Goal: Task Accomplishment & Management: Use online tool/utility

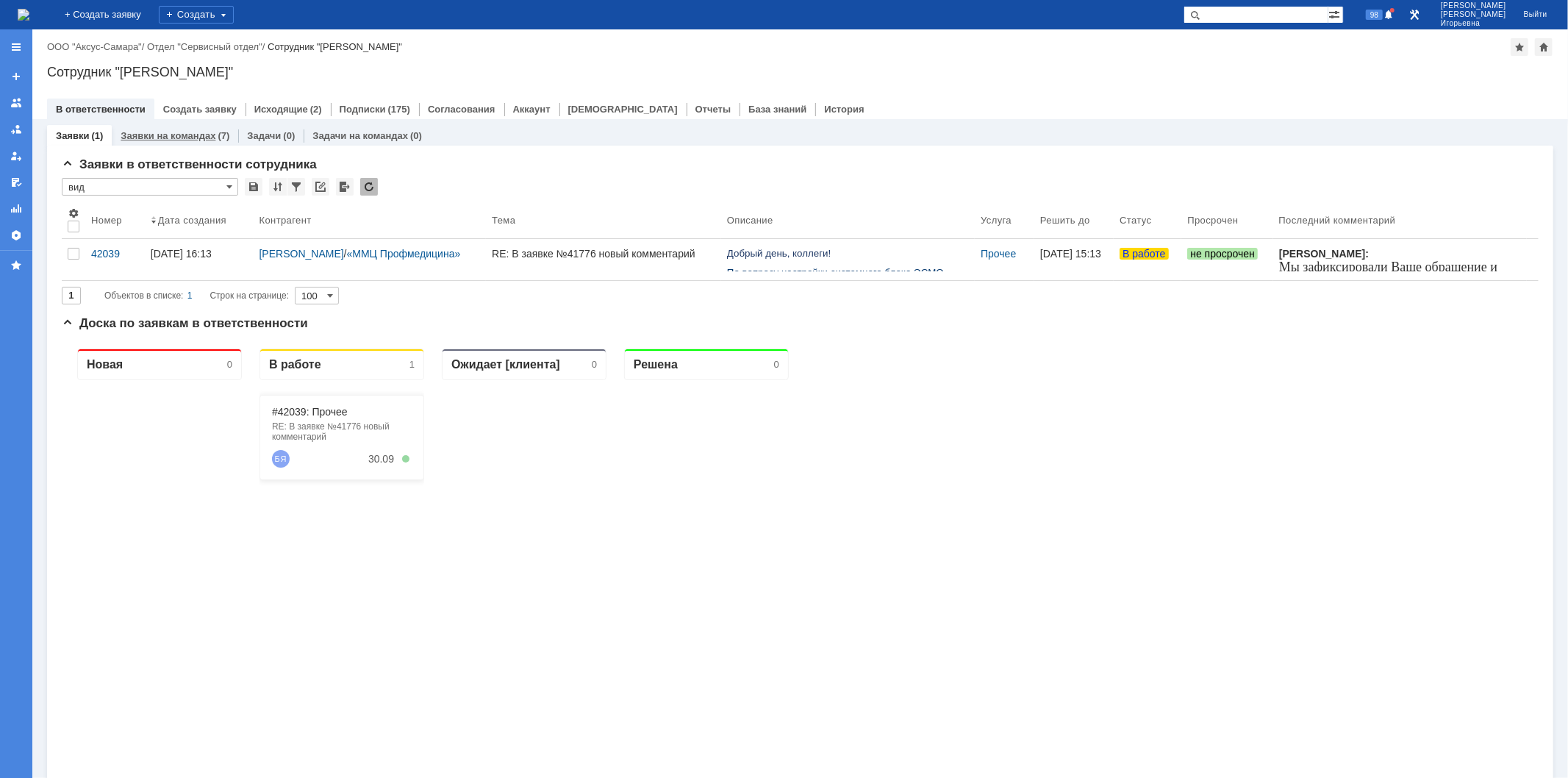
click at [186, 136] on link "Заявки на командах" at bounding box center [168, 136] width 95 height 11
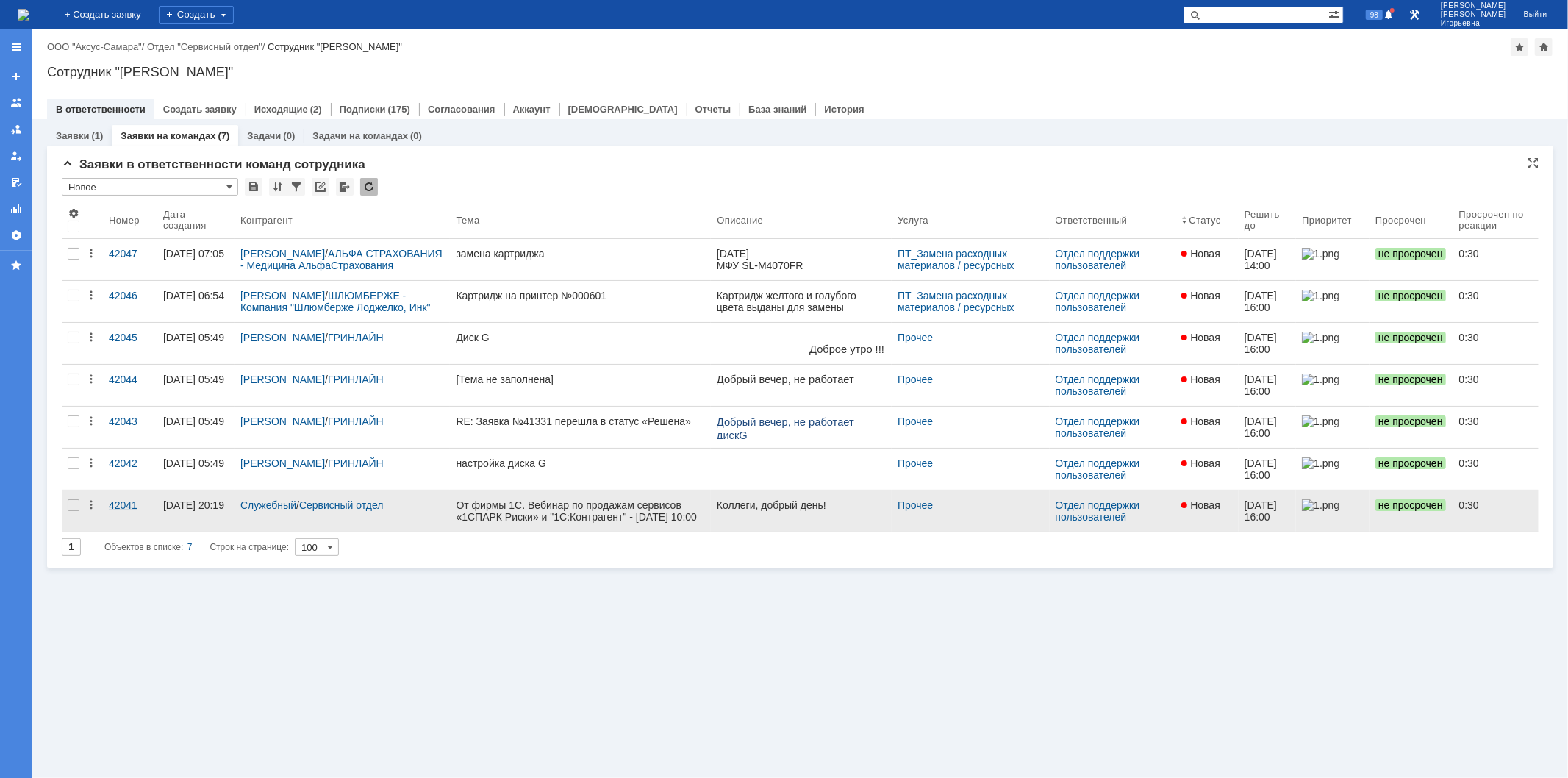
click at [116, 504] on div "42041" at bounding box center [130, 505] width 43 height 12
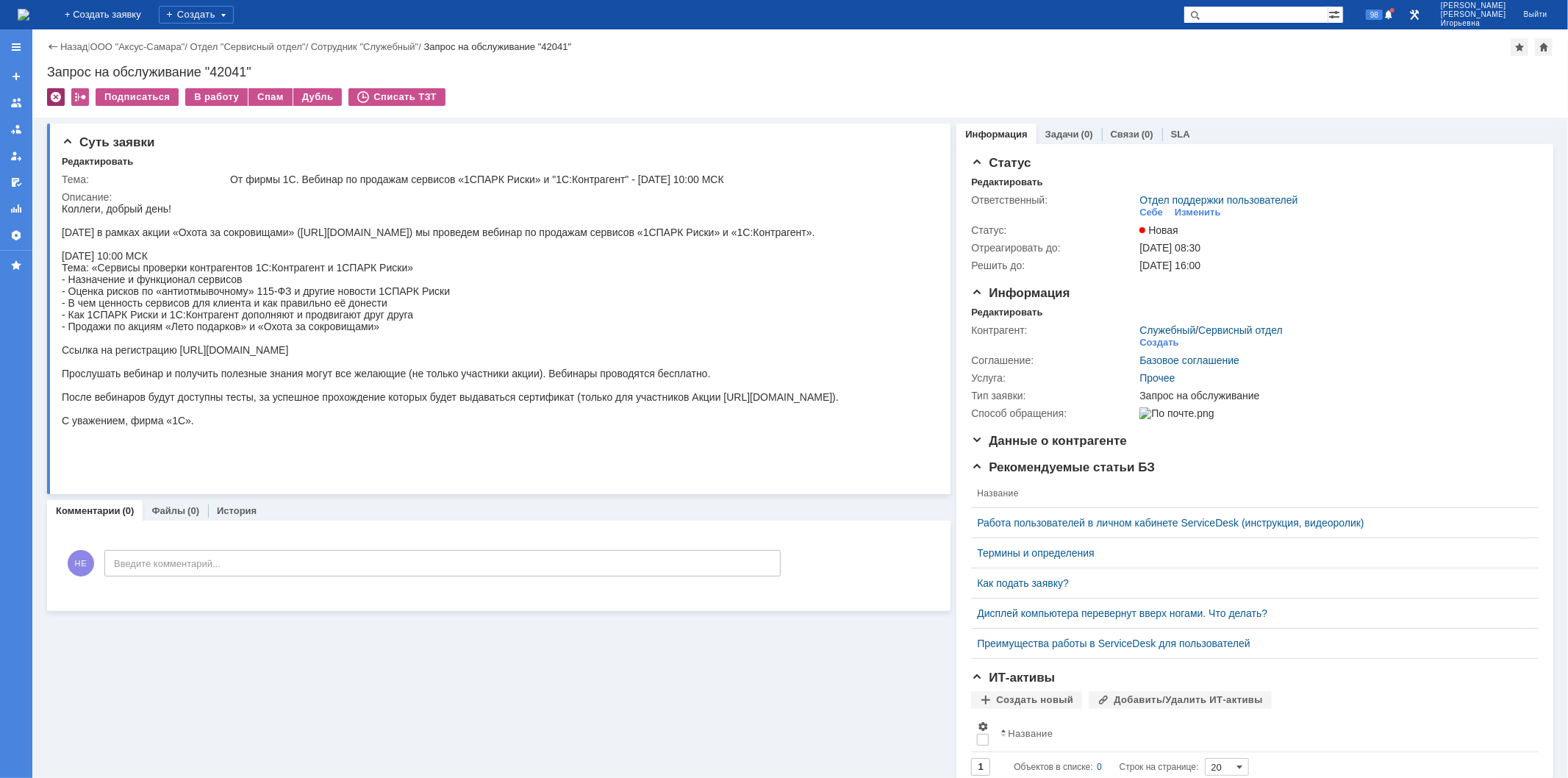
click at [56, 100] on div at bounding box center [56, 97] width 18 height 18
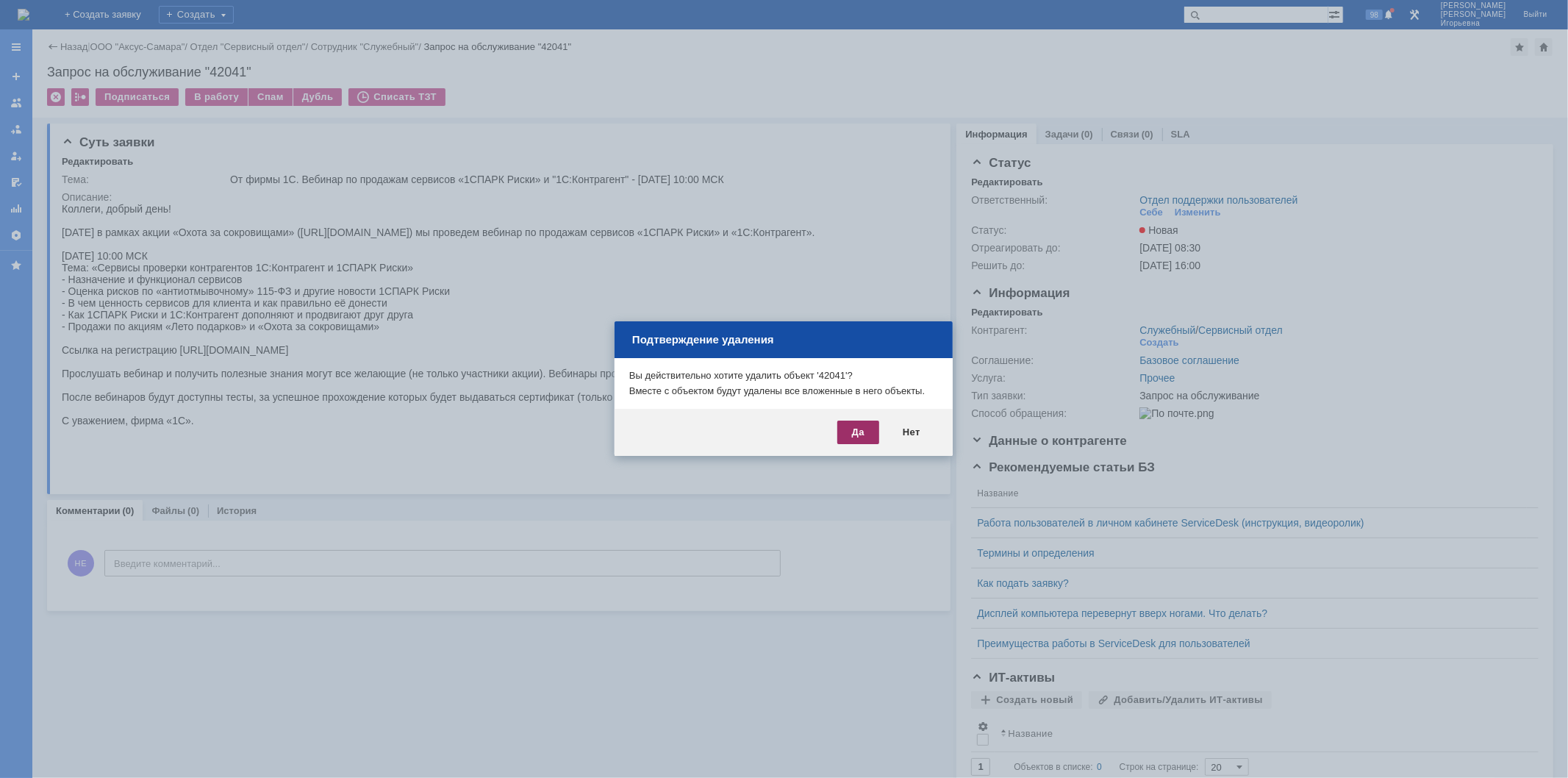
click at [851, 428] on div "Да" at bounding box center [858, 432] width 42 height 23
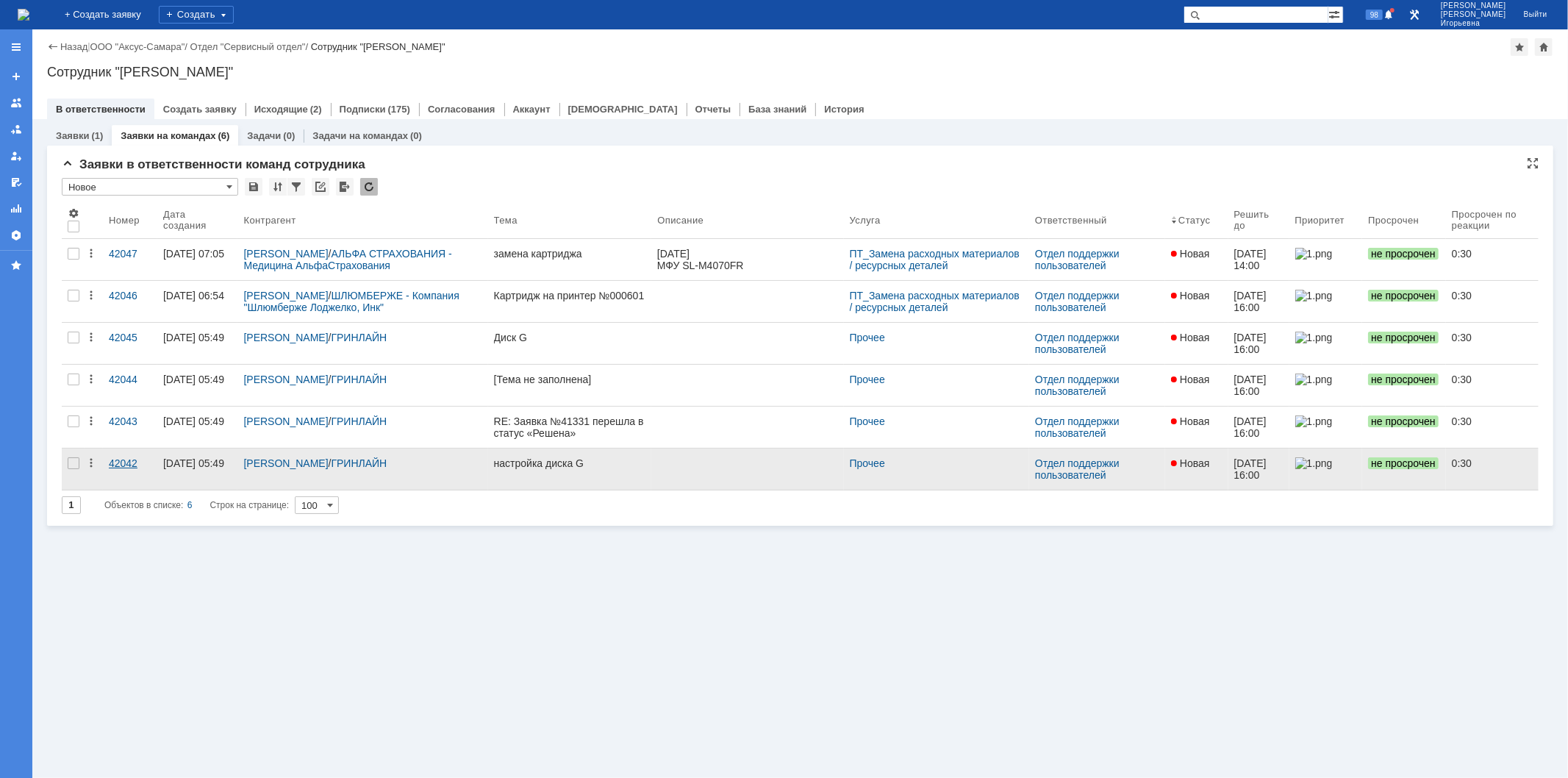
click at [120, 461] on div "42042" at bounding box center [130, 463] width 43 height 12
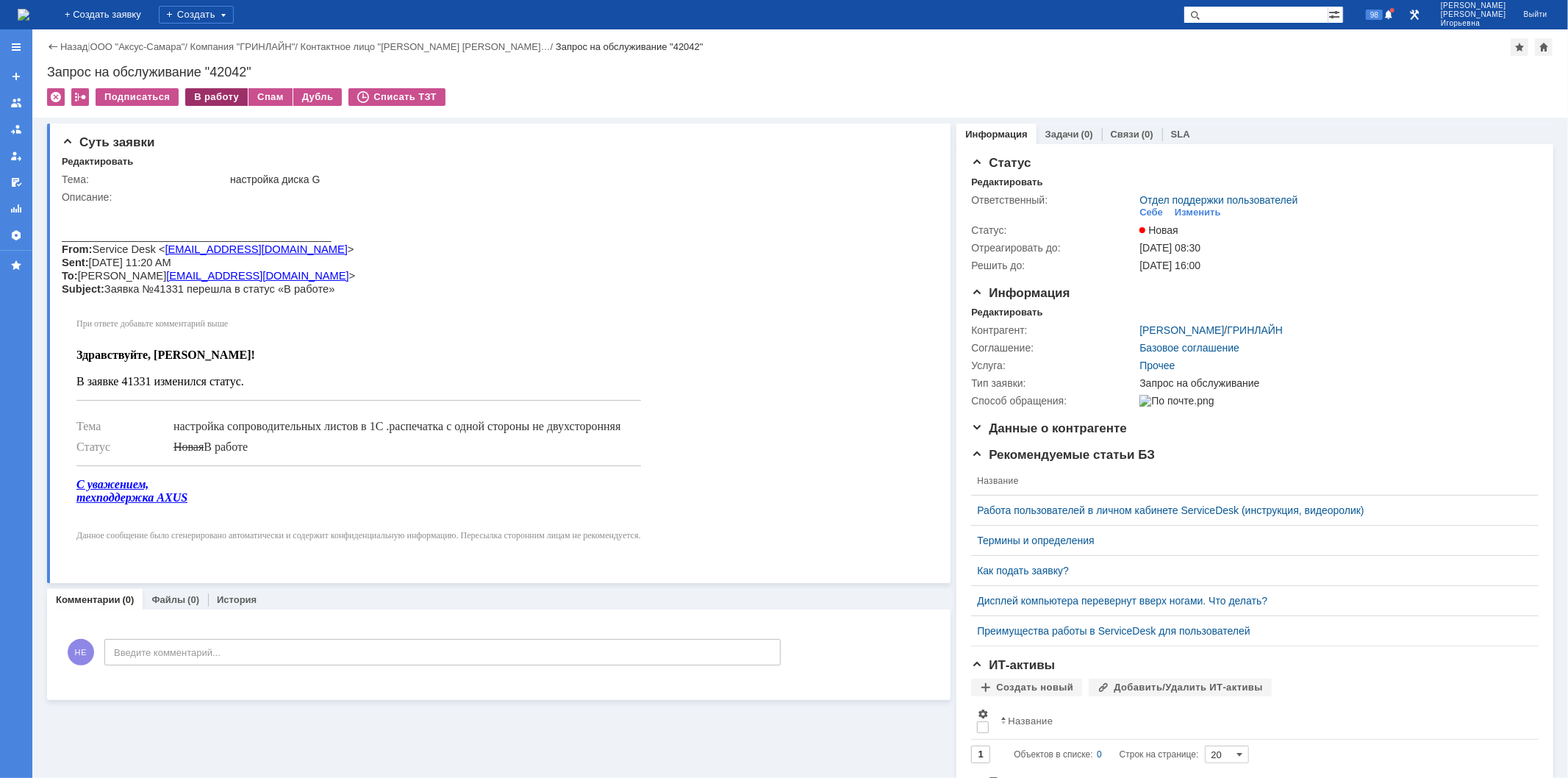
click at [206, 90] on div "В работу" at bounding box center [216, 97] width 62 height 18
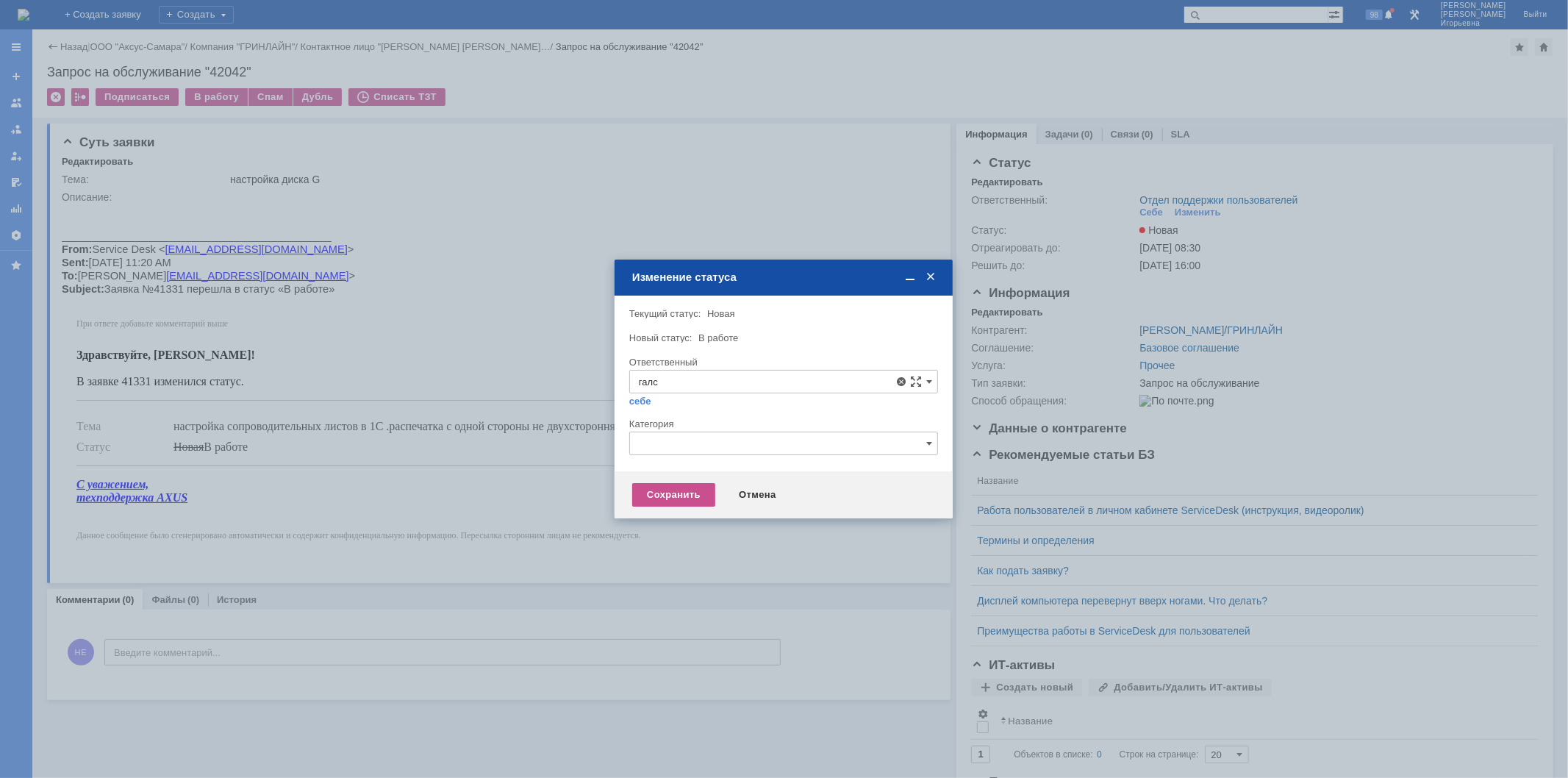
click at [696, 489] on span "[PERSON_NAME]" at bounding box center [783, 488] width 290 height 12
type input "[PERSON_NAME]"
click at [661, 495] on div "Сохранить" at bounding box center [673, 495] width 83 height 23
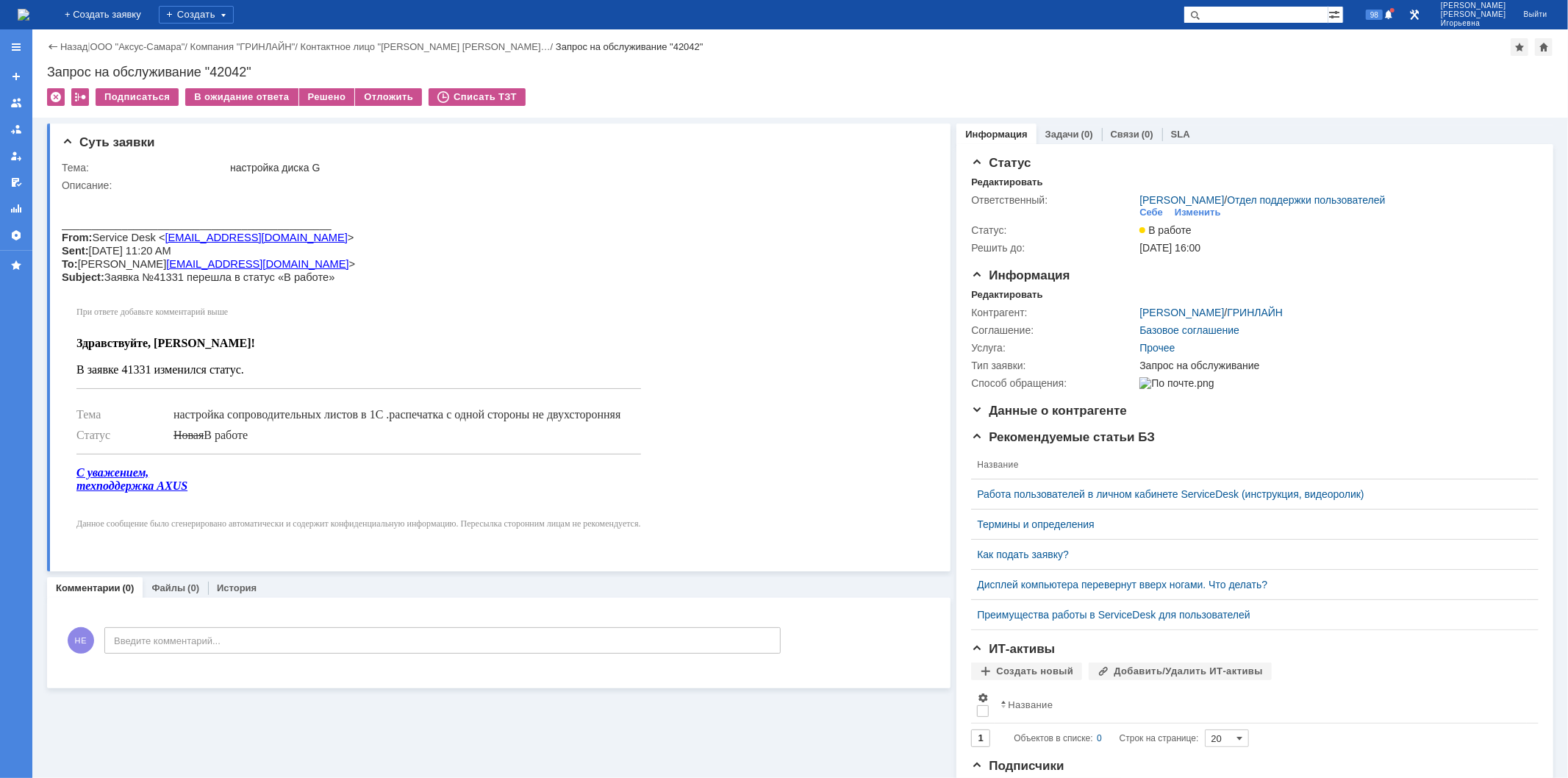
click at [231, 70] on div "Запрос на обслуживание "42042"" at bounding box center [799, 72] width 1506 height 15
copy div "42042"
click at [29, 10] on img at bounding box center [23, 15] width 12 height 12
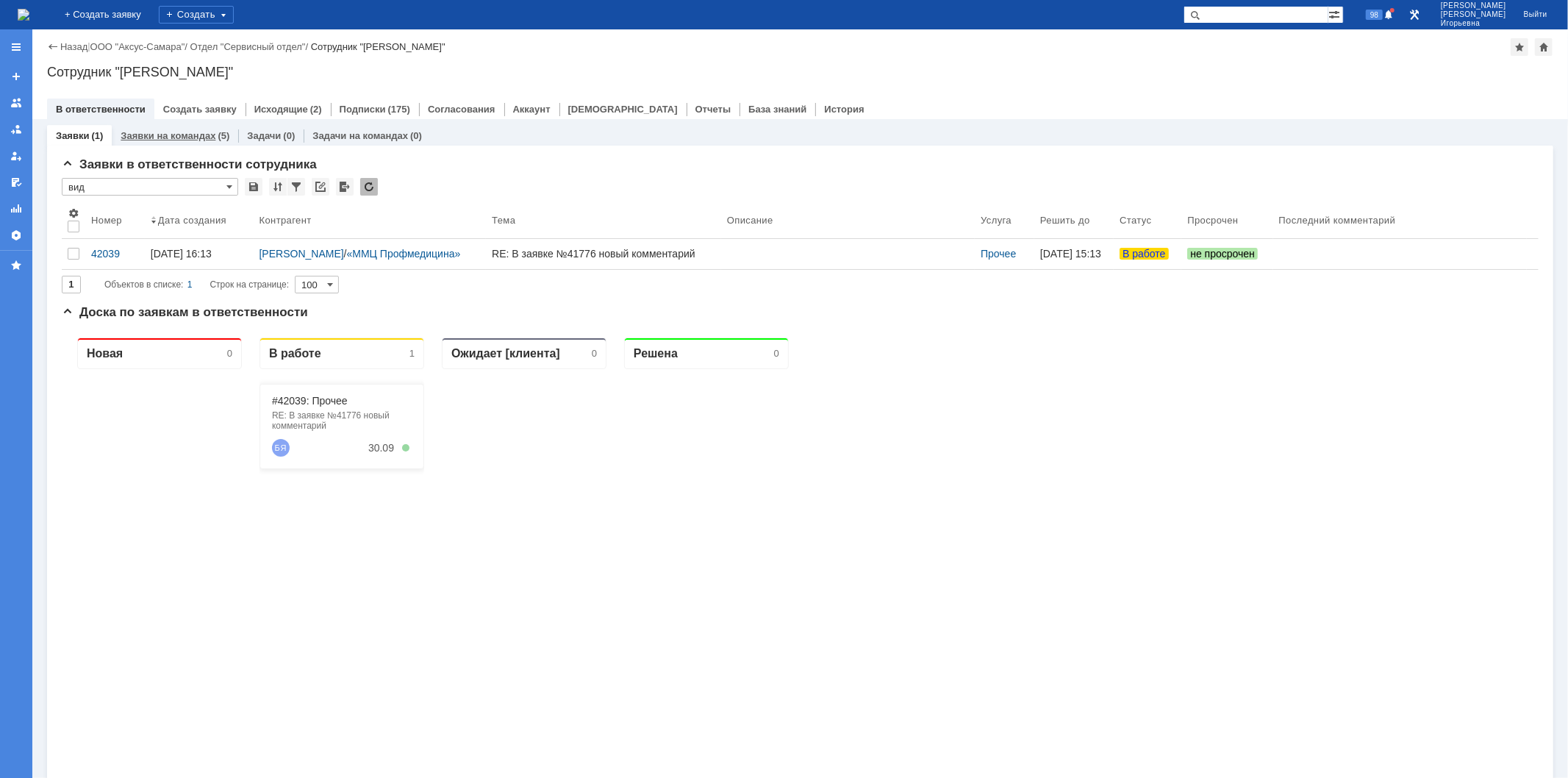
click at [189, 138] on link "Заявки на командах" at bounding box center [168, 136] width 95 height 11
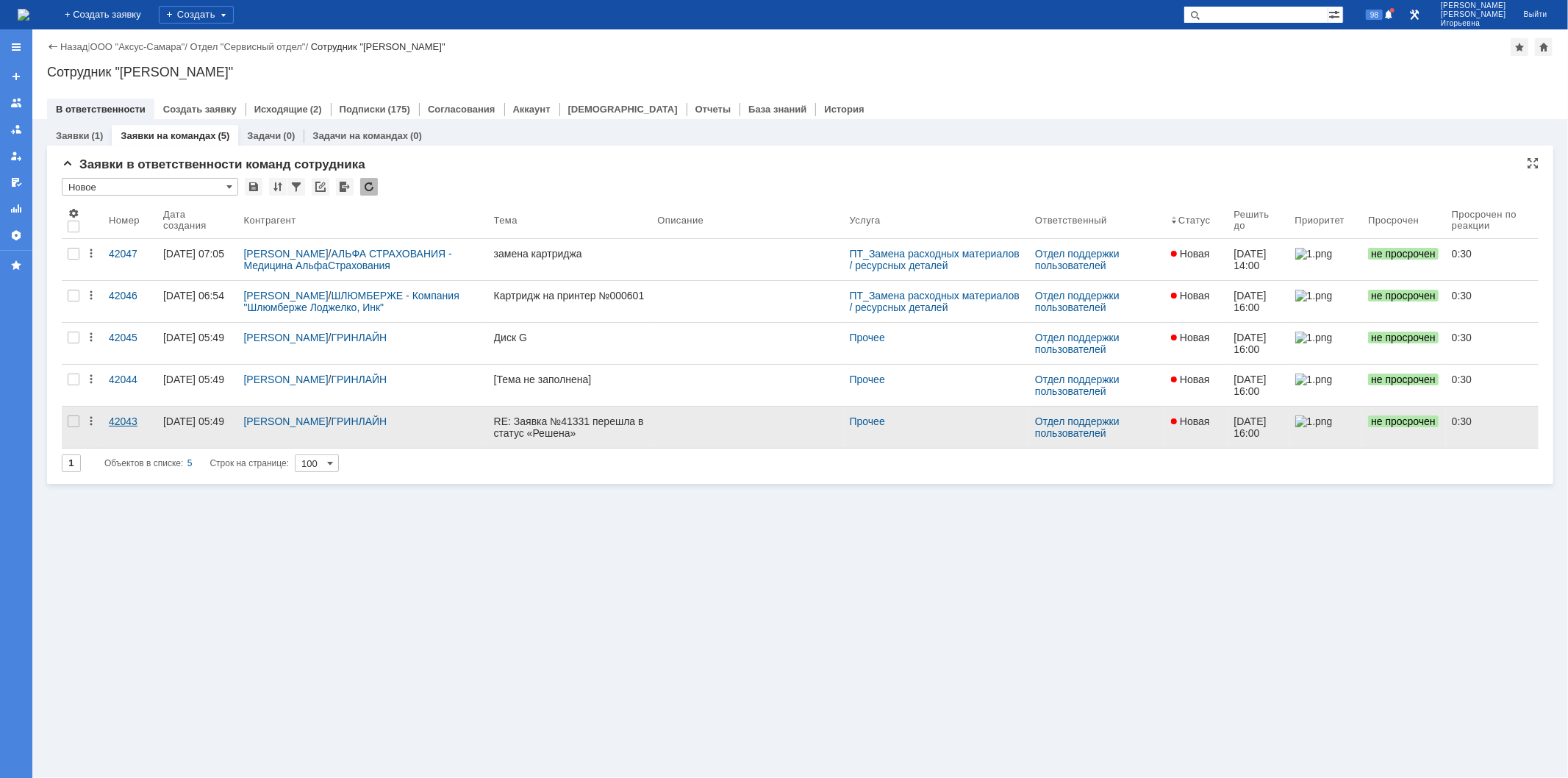
click at [128, 418] on div "42043" at bounding box center [130, 421] width 43 height 12
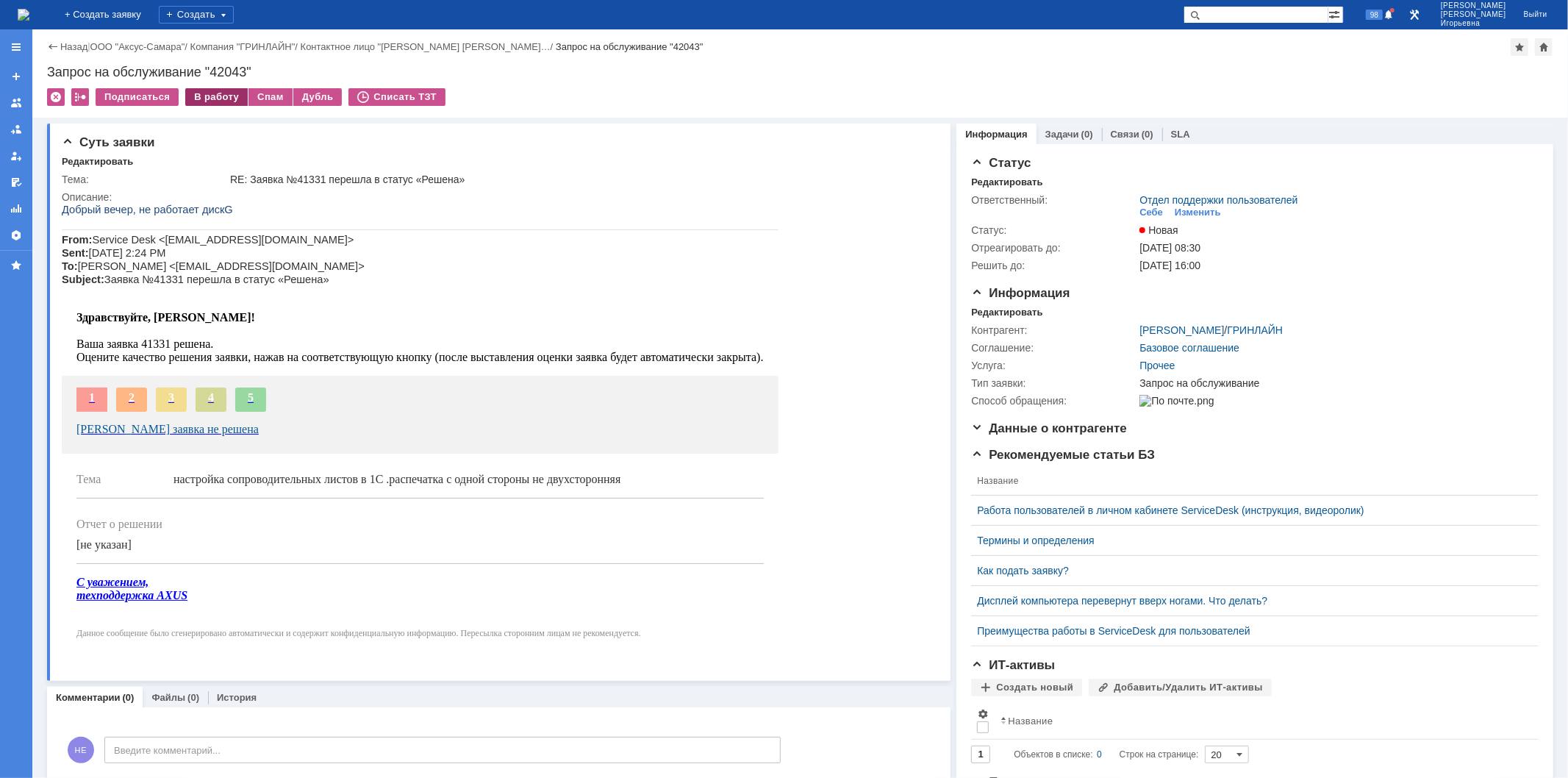
click at [219, 91] on div "В работу" at bounding box center [216, 97] width 62 height 18
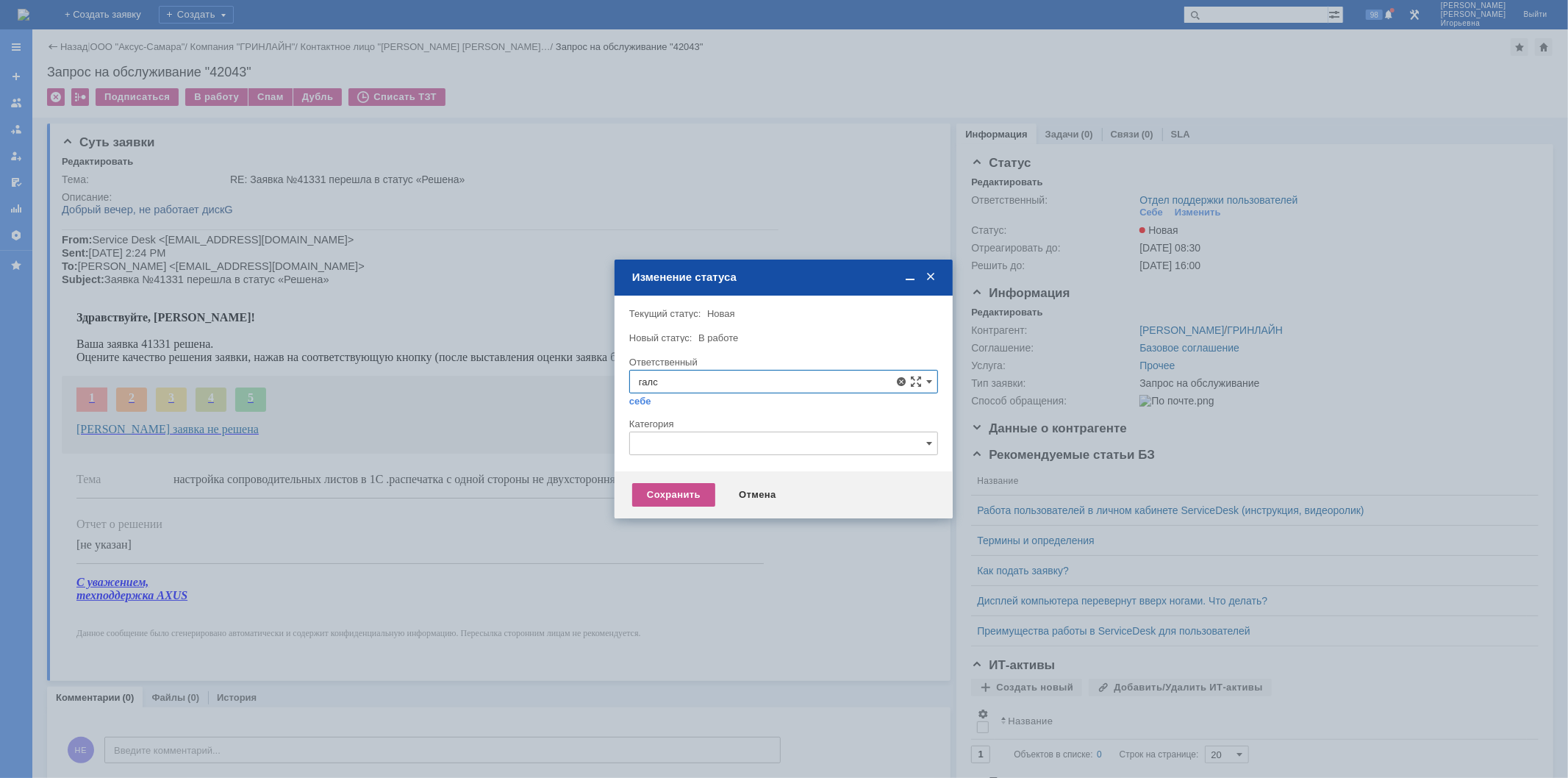
click at [707, 486] on span "[PERSON_NAME]" at bounding box center [783, 488] width 290 height 12
type input "[PERSON_NAME]"
click at [669, 496] on div "Сохранить" at bounding box center [673, 495] width 83 height 23
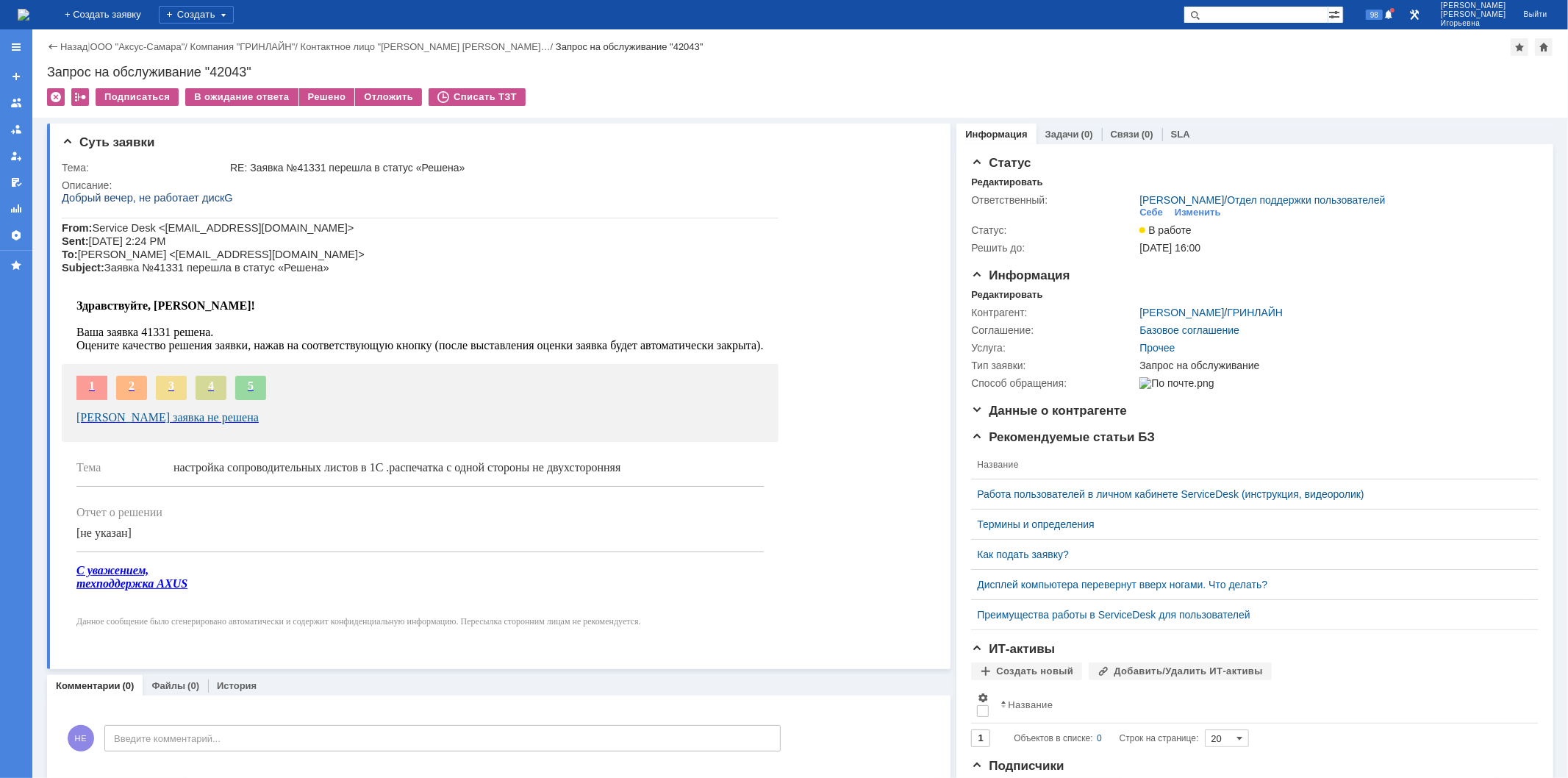
click at [240, 75] on div "Запрос на обслуживание "42043"" at bounding box center [799, 72] width 1506 height 15
copy div "42043"
click at [29, 21] on img at bounding box center [23, 15] width 12 height 12
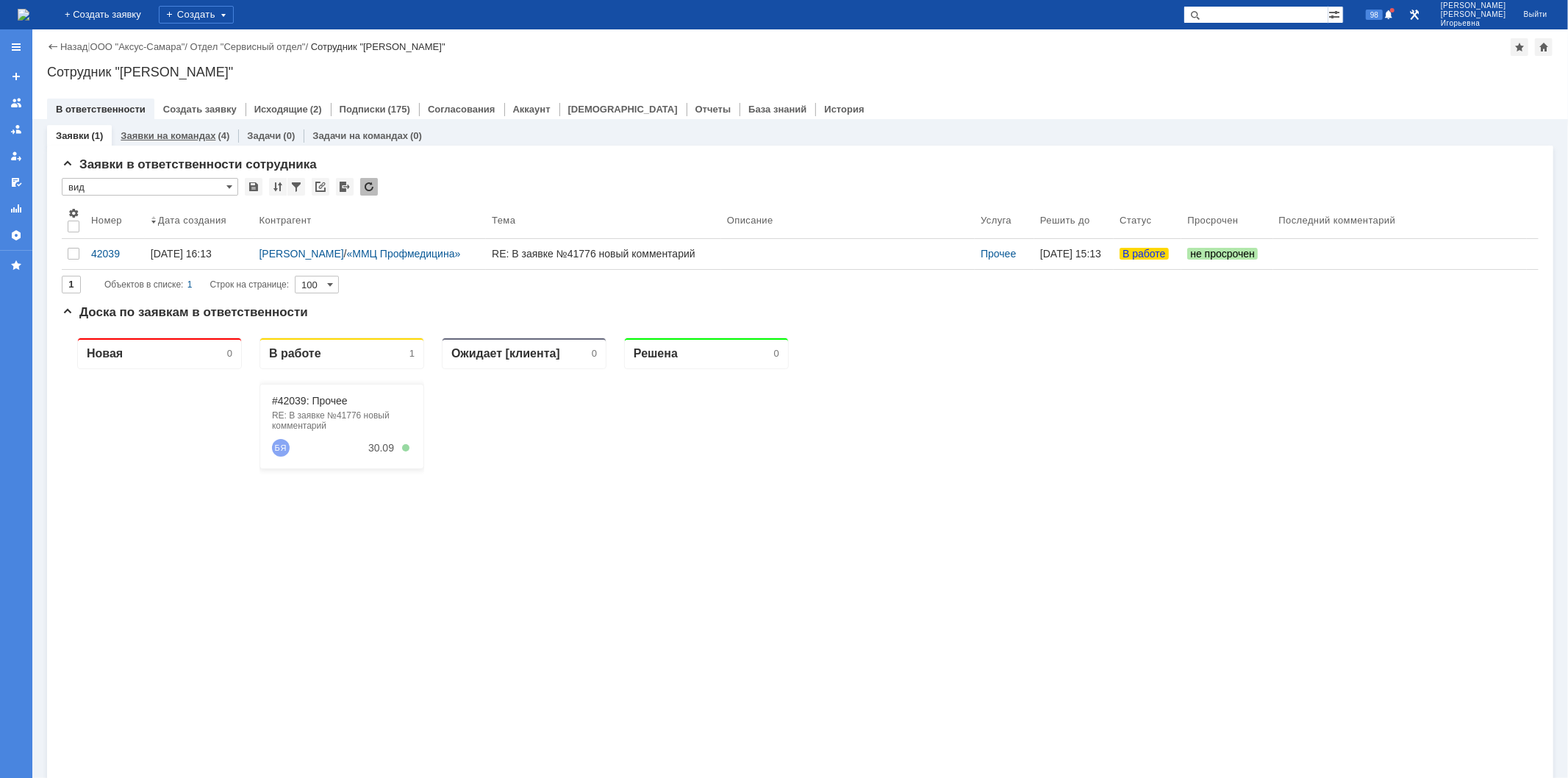
click at [202, 137] on link "Заявки на командах" at bounding box center [168, 136] width 95 height 11
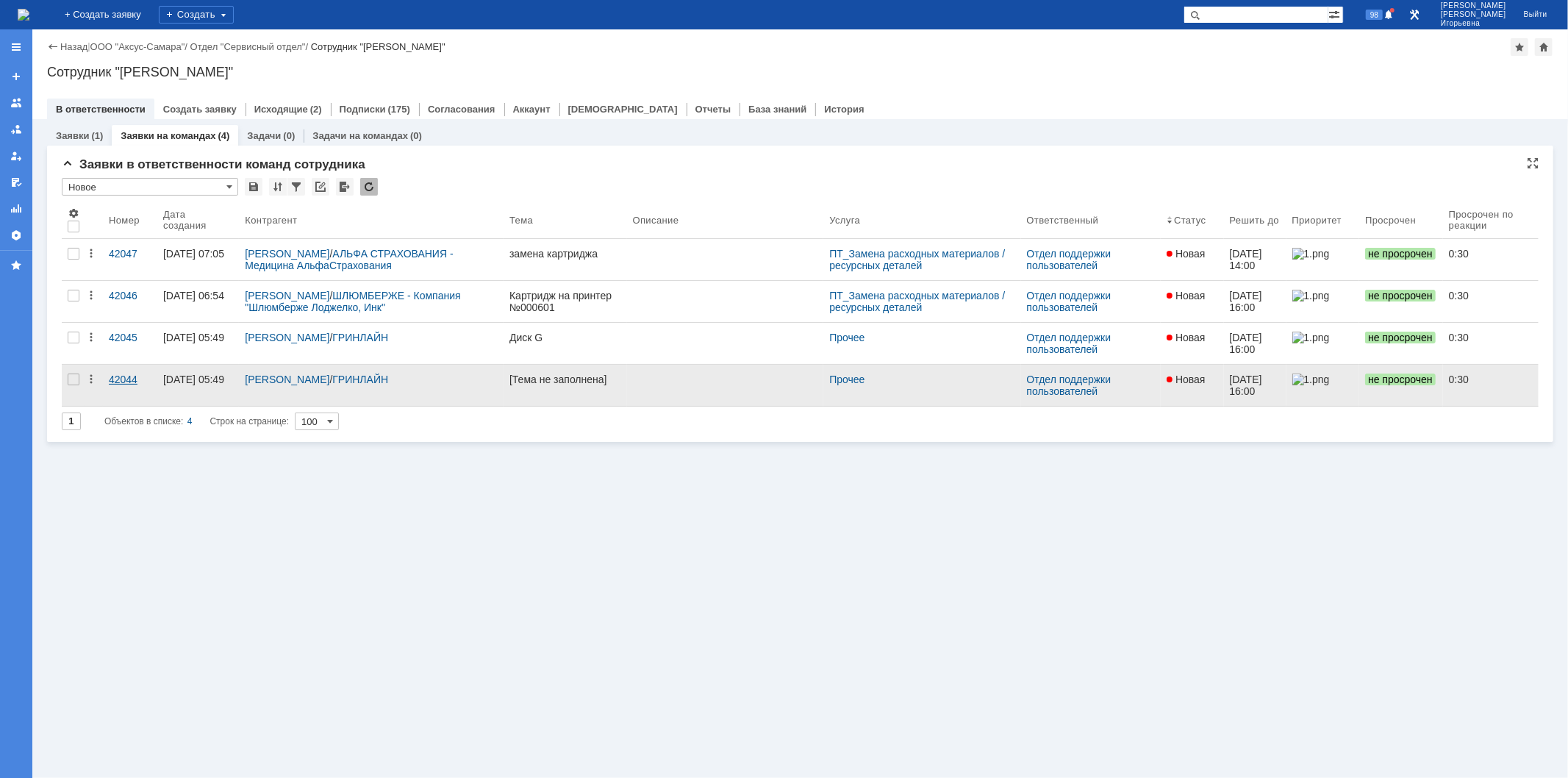
click at [128, 379] on div "42044" at bounding box center [130, 379] width 43 height 12
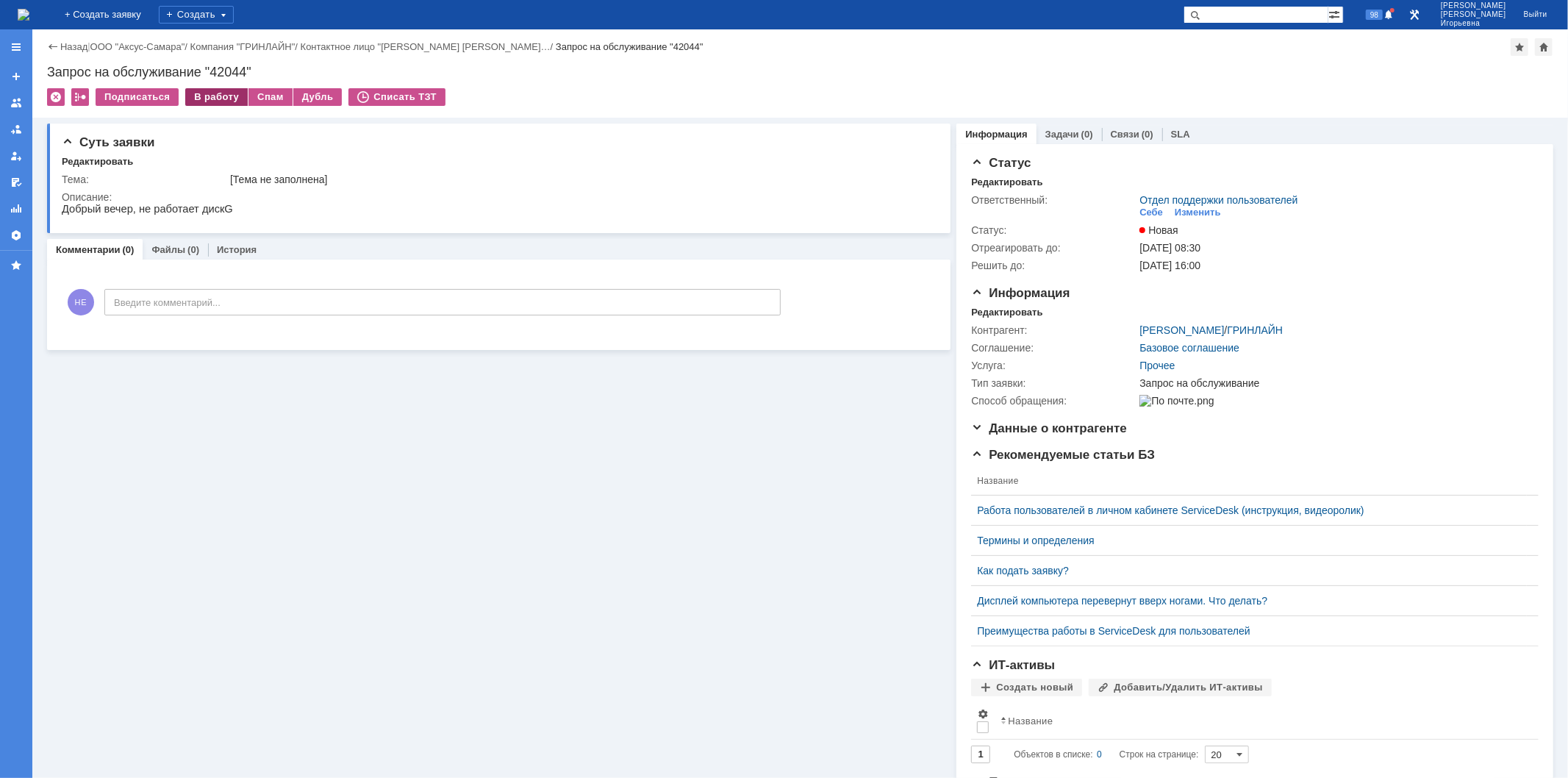
click at [210, 98] on div "В работу" at bounding box center [216, 97] width 62 height 18
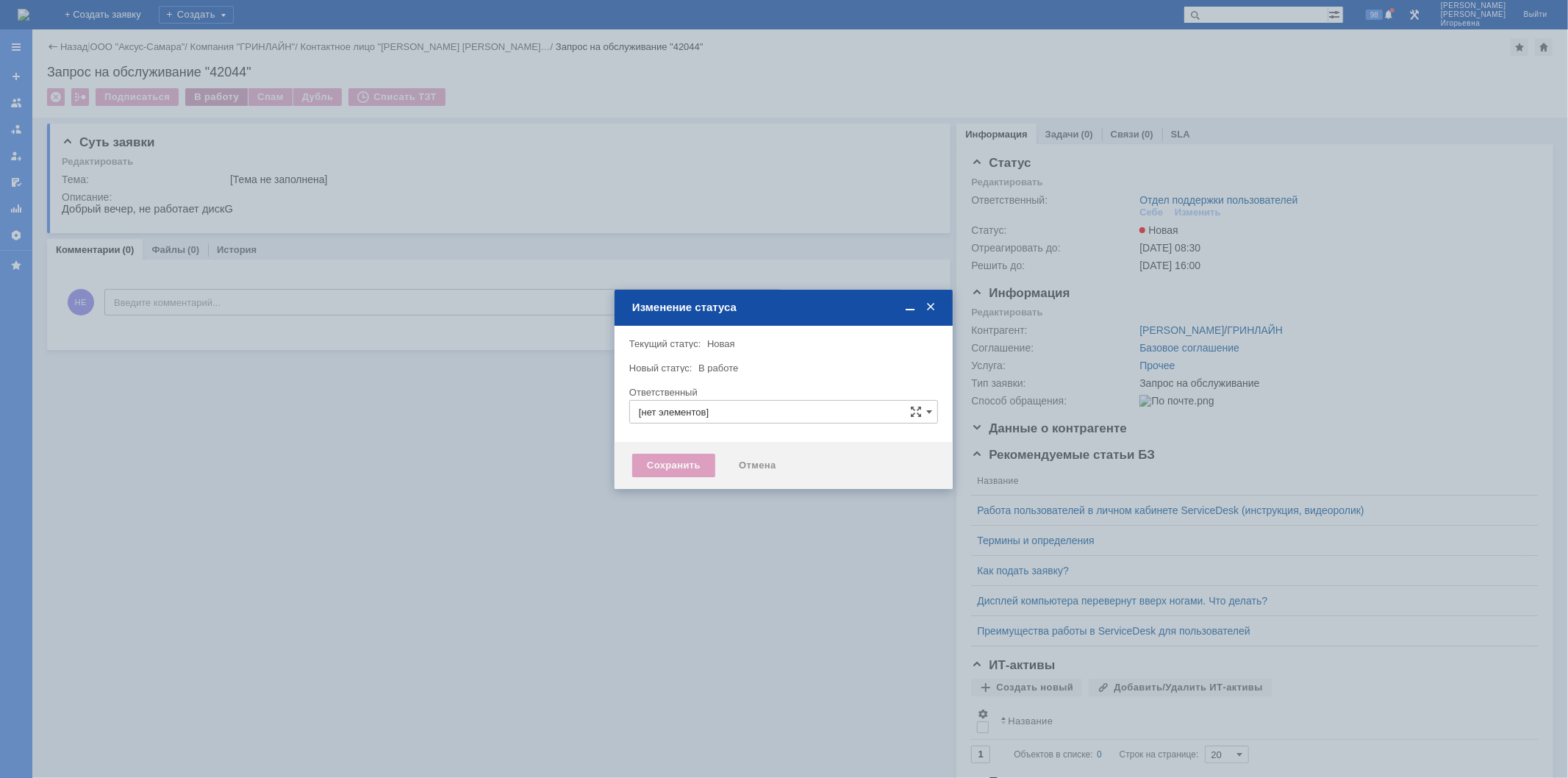
type input "Отдел поддержки пользователей"
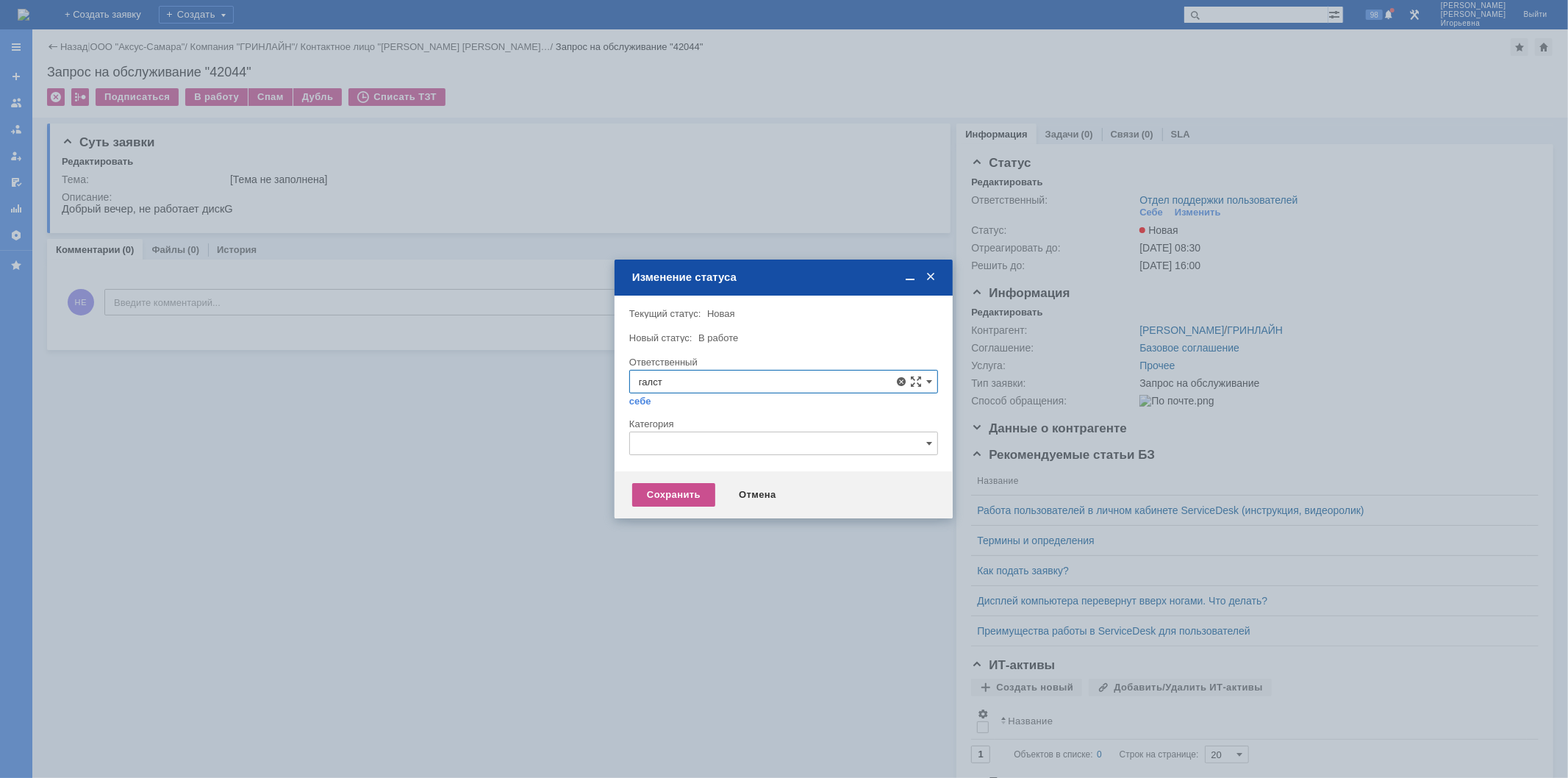
click at [720, 491] on span "[PERSON_NAME]" at bounding box center [783, 488] width 290 height 12
click at [662, 494] on div "Сохранить" at bounding box center [673, 495] width 83 height 23
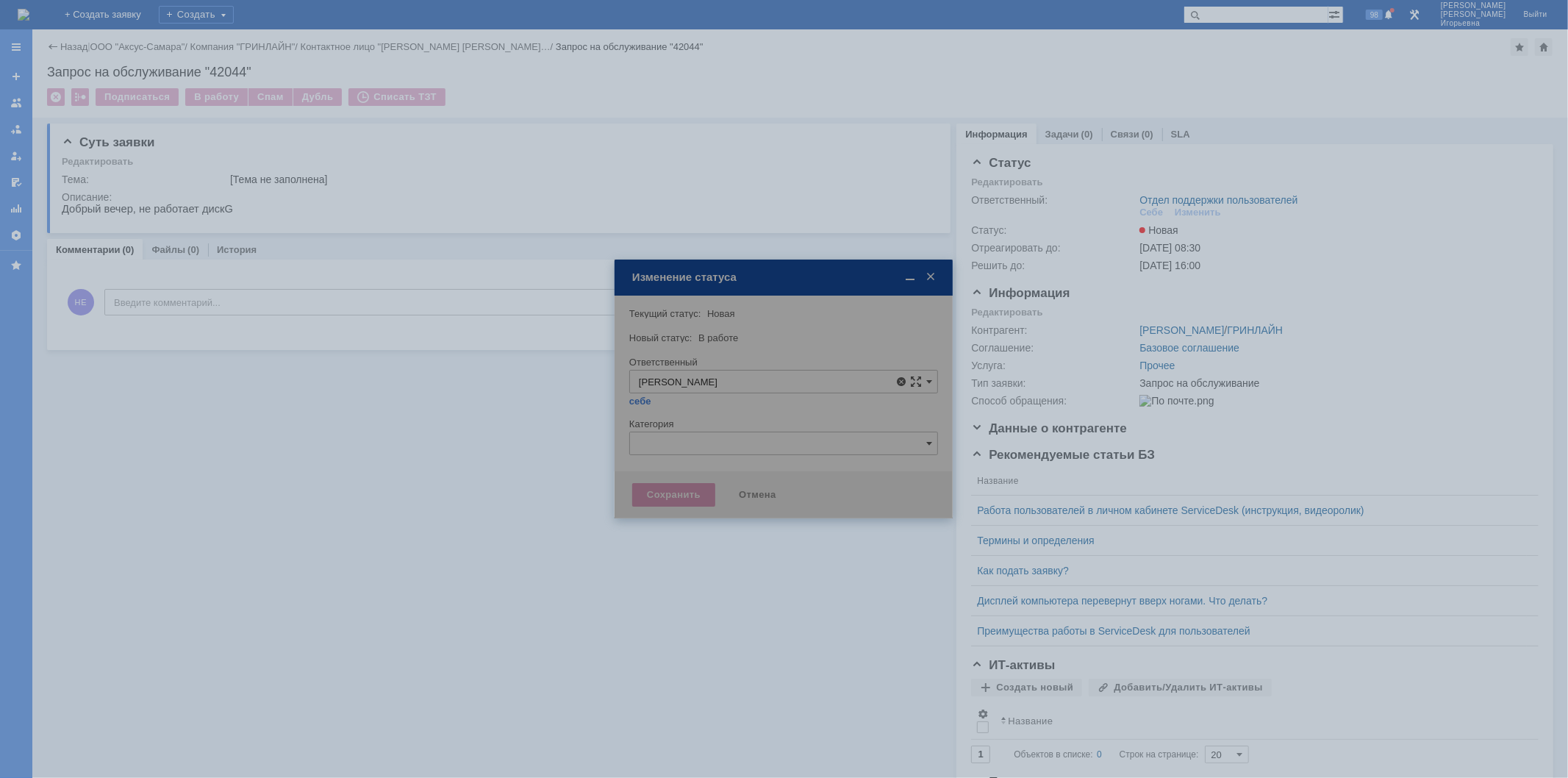
type input "[PERSON_NAME]"
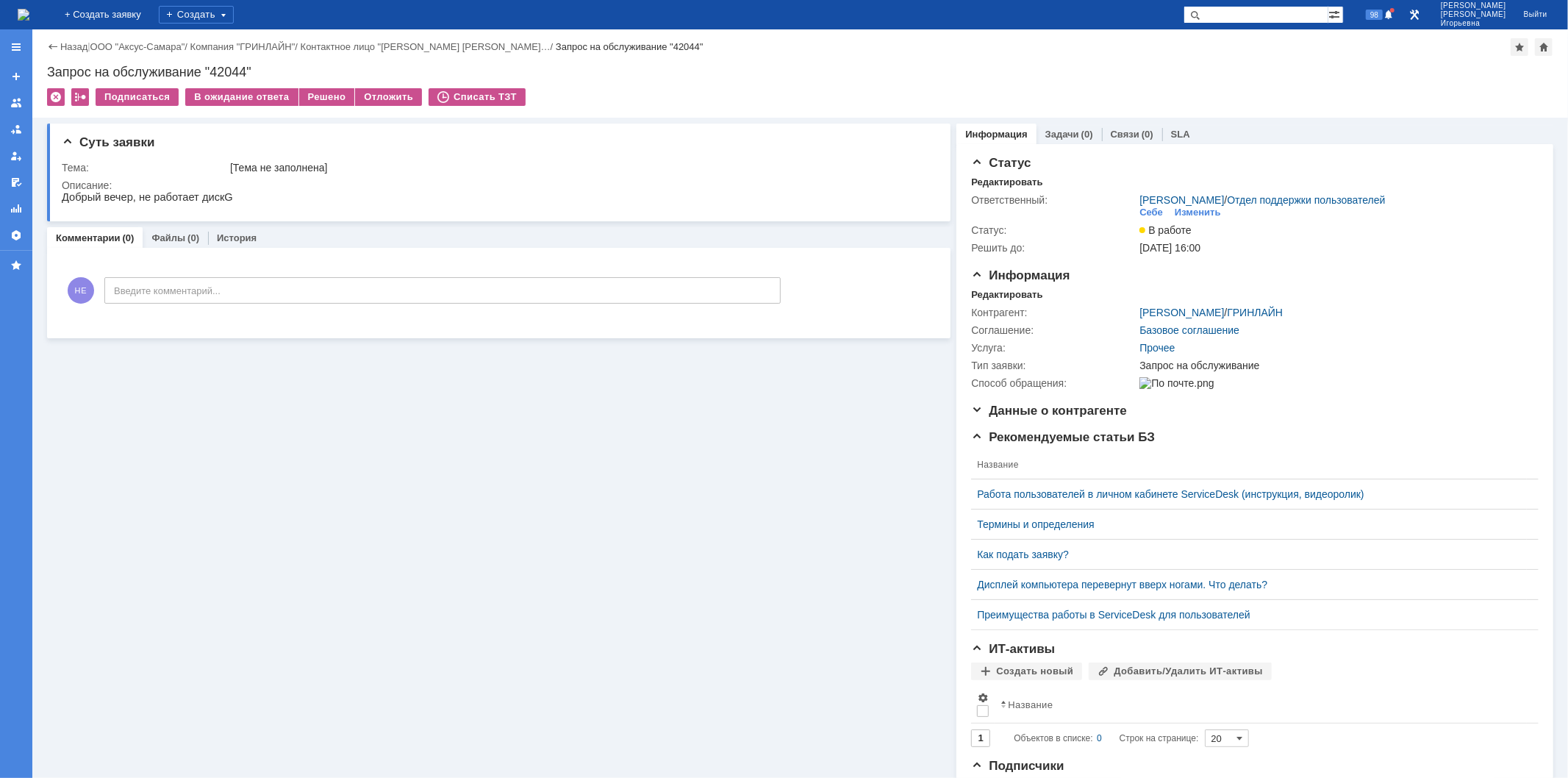
click at [238, 69] on div "Запрос на обслуживание "42044"" at bounding box center [799, 72] width 1506 height 15
copy div "42044"
click at [29, 12] on img at bounding box center [23, 15] width 12 height 12
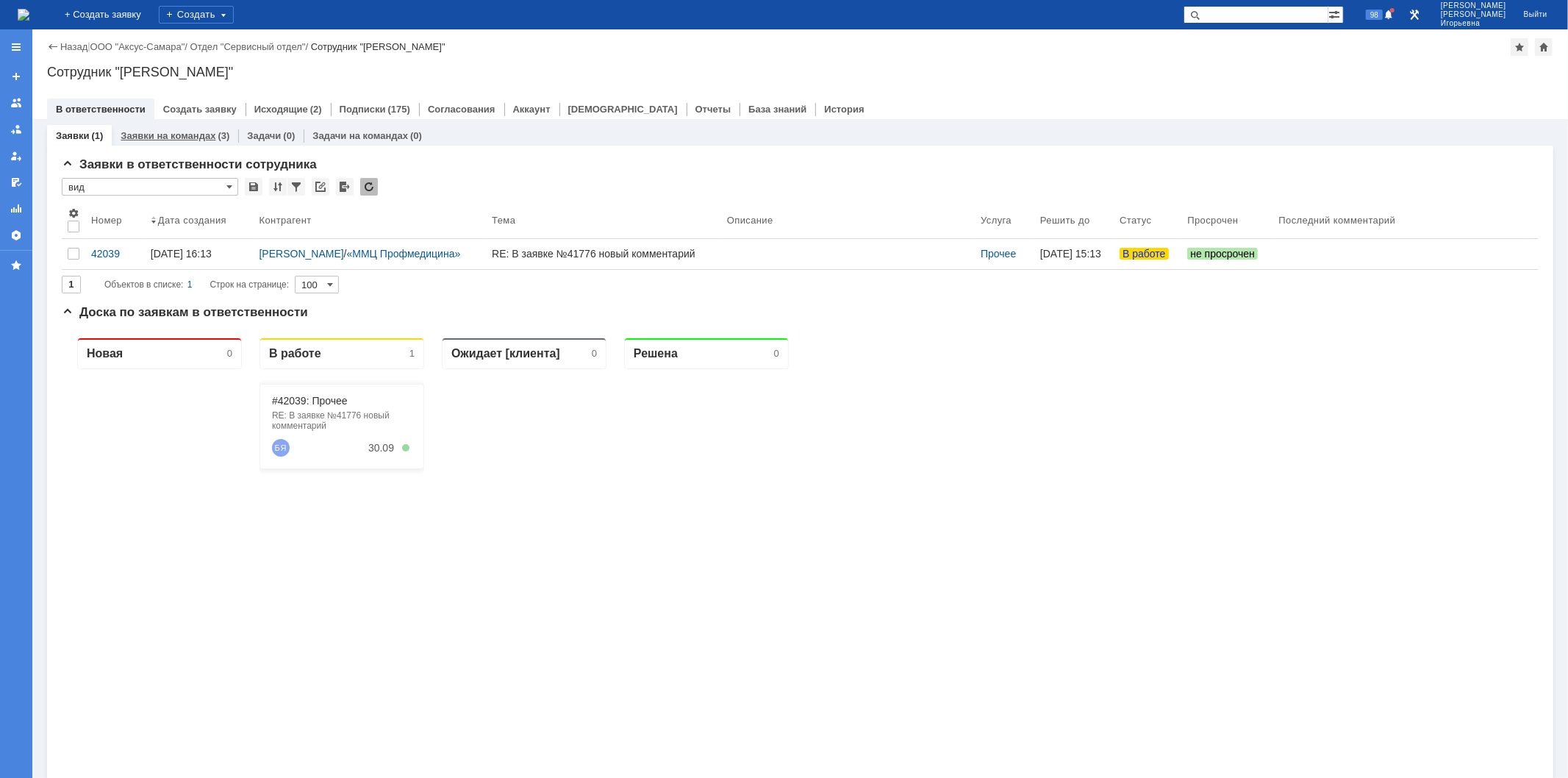
click at [192, 136] on link "Заявки на командах" at bounding box center [168, 136] width 95 height 11
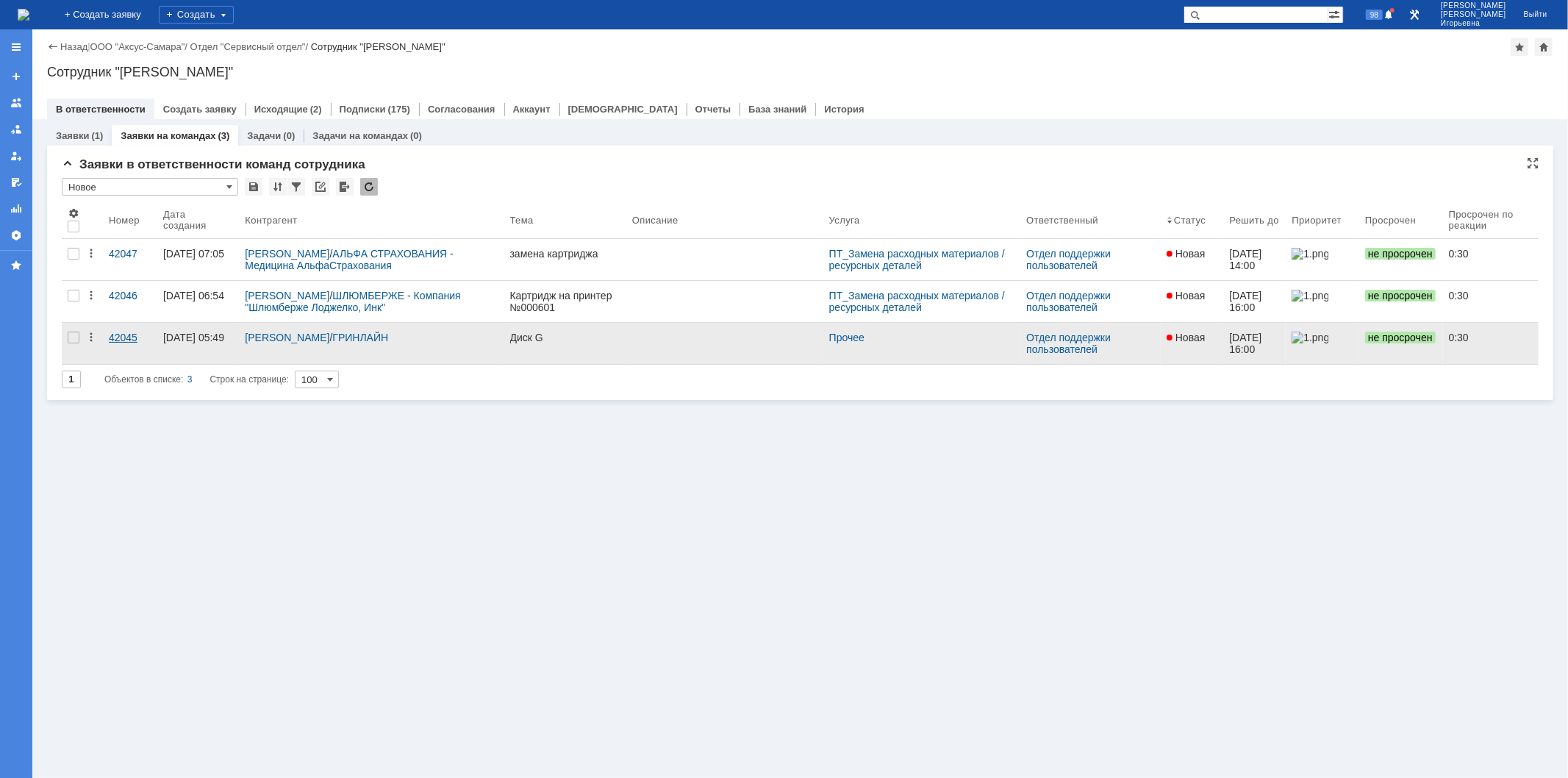
click at [123, 335] on div "42045" at bounding box center [130, 337] width 43 height 12
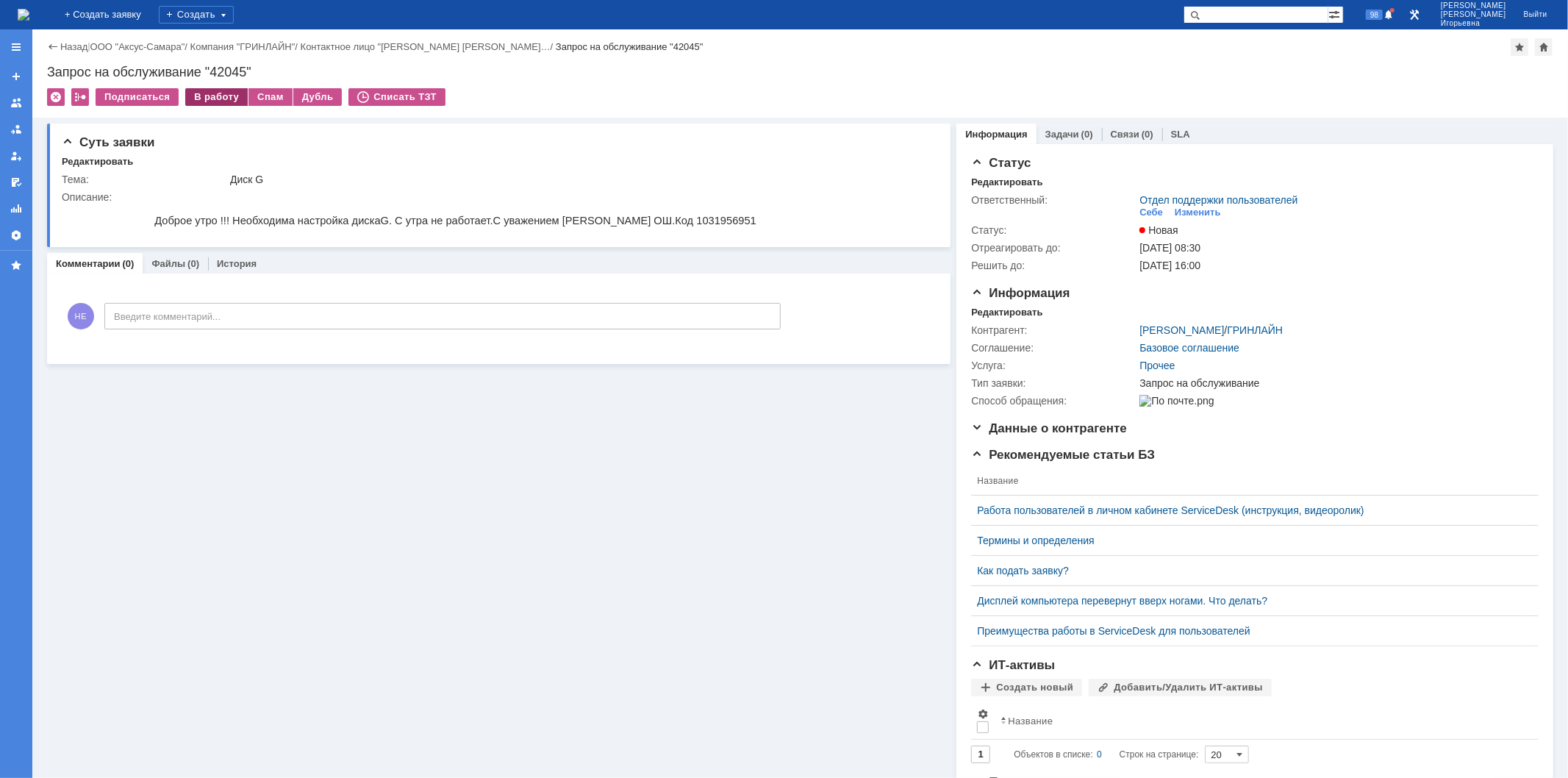
click at [206, 97] on div "В работу" at bounding box center [216, 97] width 62 height 18
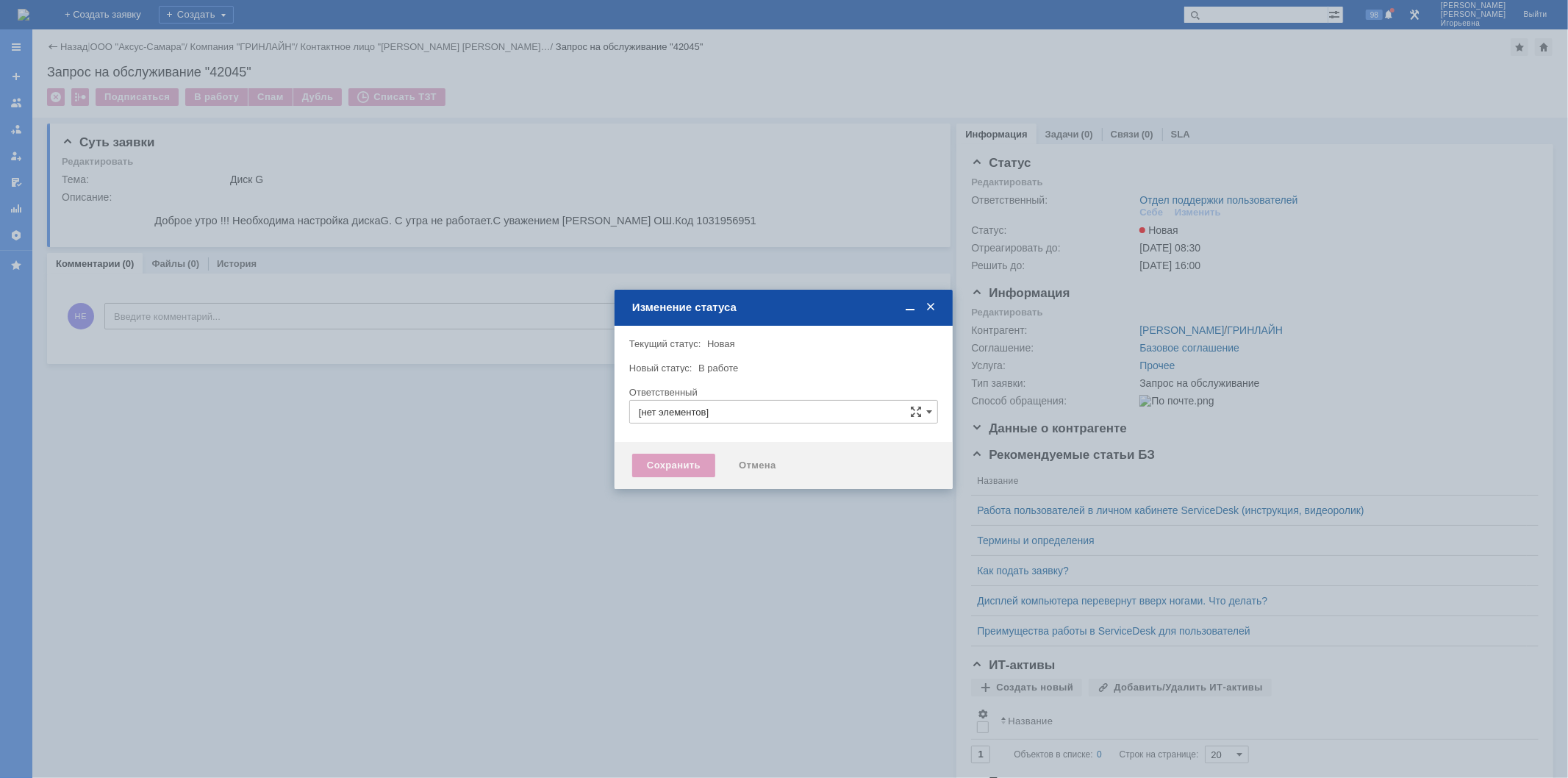
type input "Отдел поддержки пользователей"
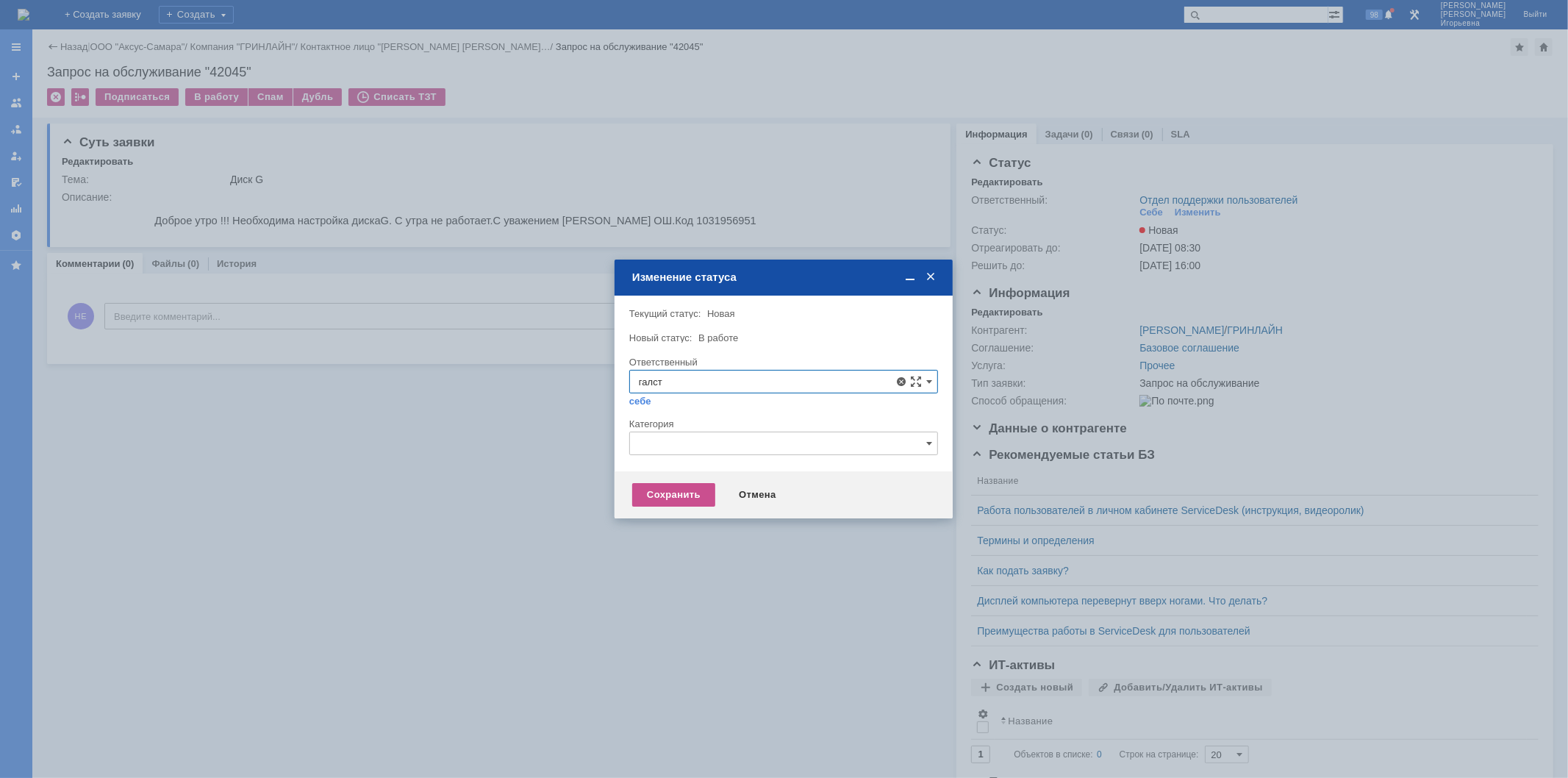
click at [683, 487] on span "[PERSON_NAME]" at bounding box center [783, 488] width 290 height 12
click at [658, 495] on div "Сохранить" at bounding box center [673, 495] width 83 height 23
type input "[PERSON_NAME]"
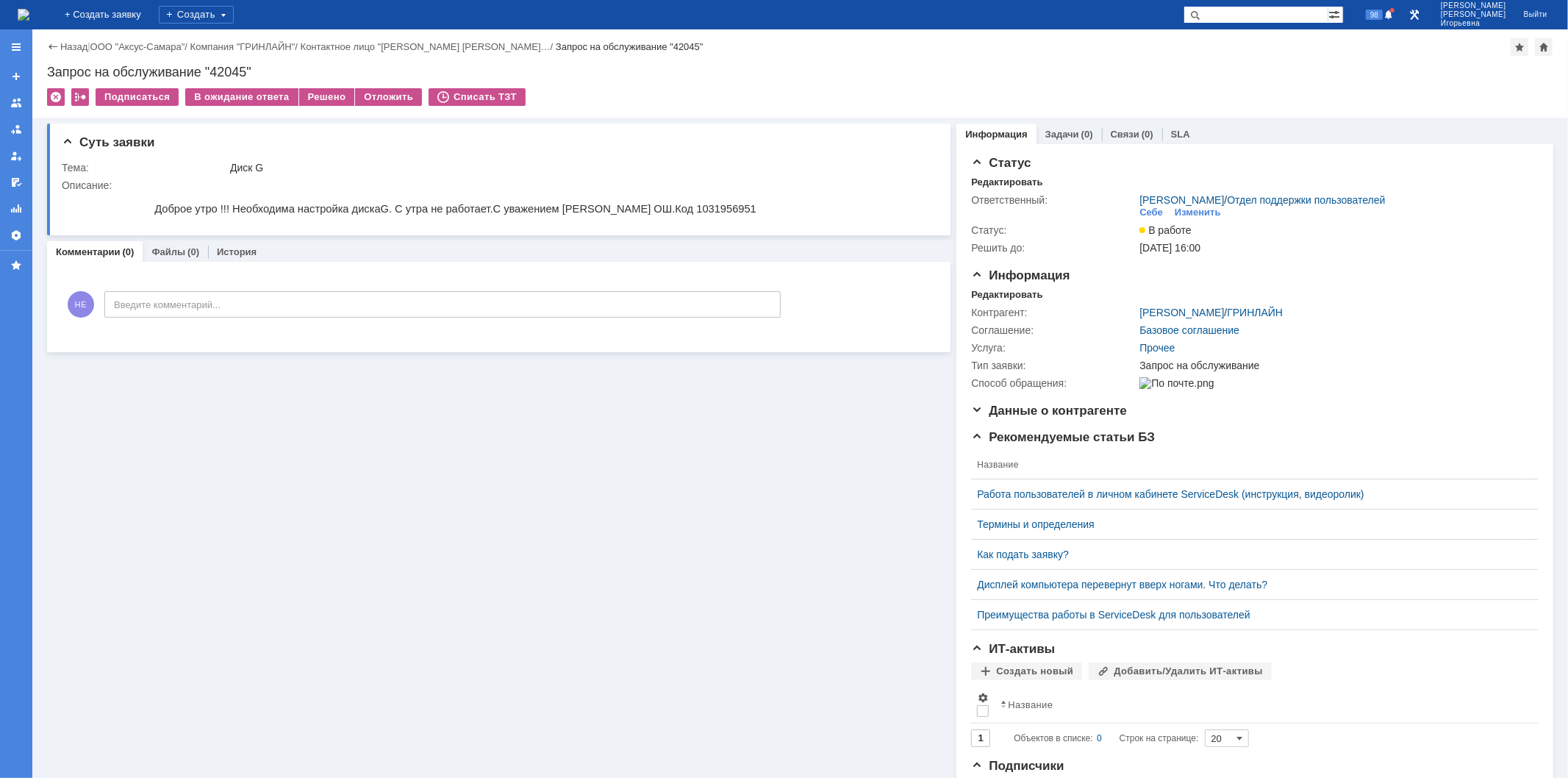
click at [229, 70] on div "Запрос на обслуживание "42045"" at bounding box center [799, 72] width 1506 height 15
copy div "42045"
click at [29, 10] on img at bounding box center [23, 15] width 12 height 12
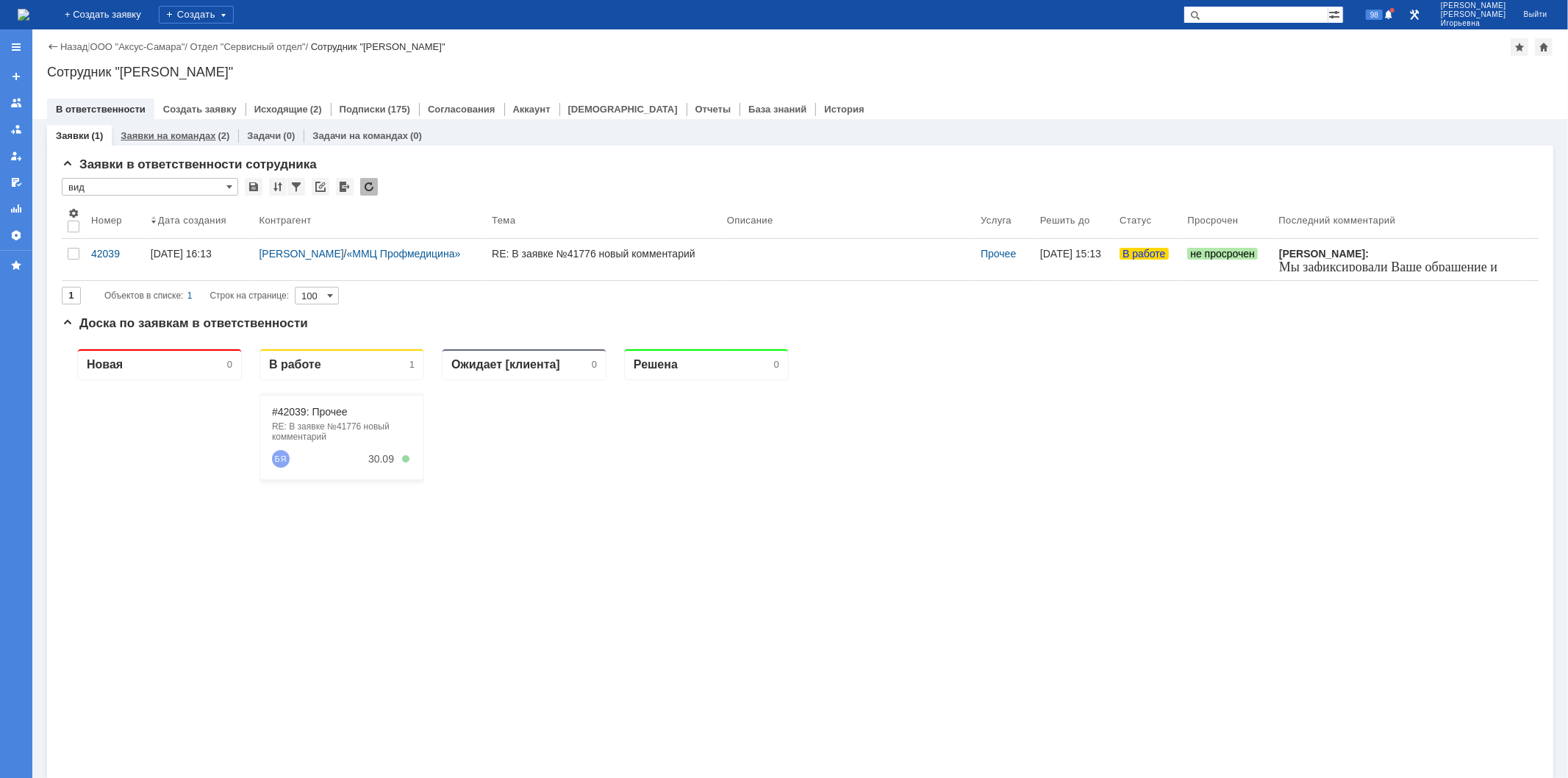
click at [181, 130] on link "Заявки на командах" at bounding box center [168, 136] width 95 height 11
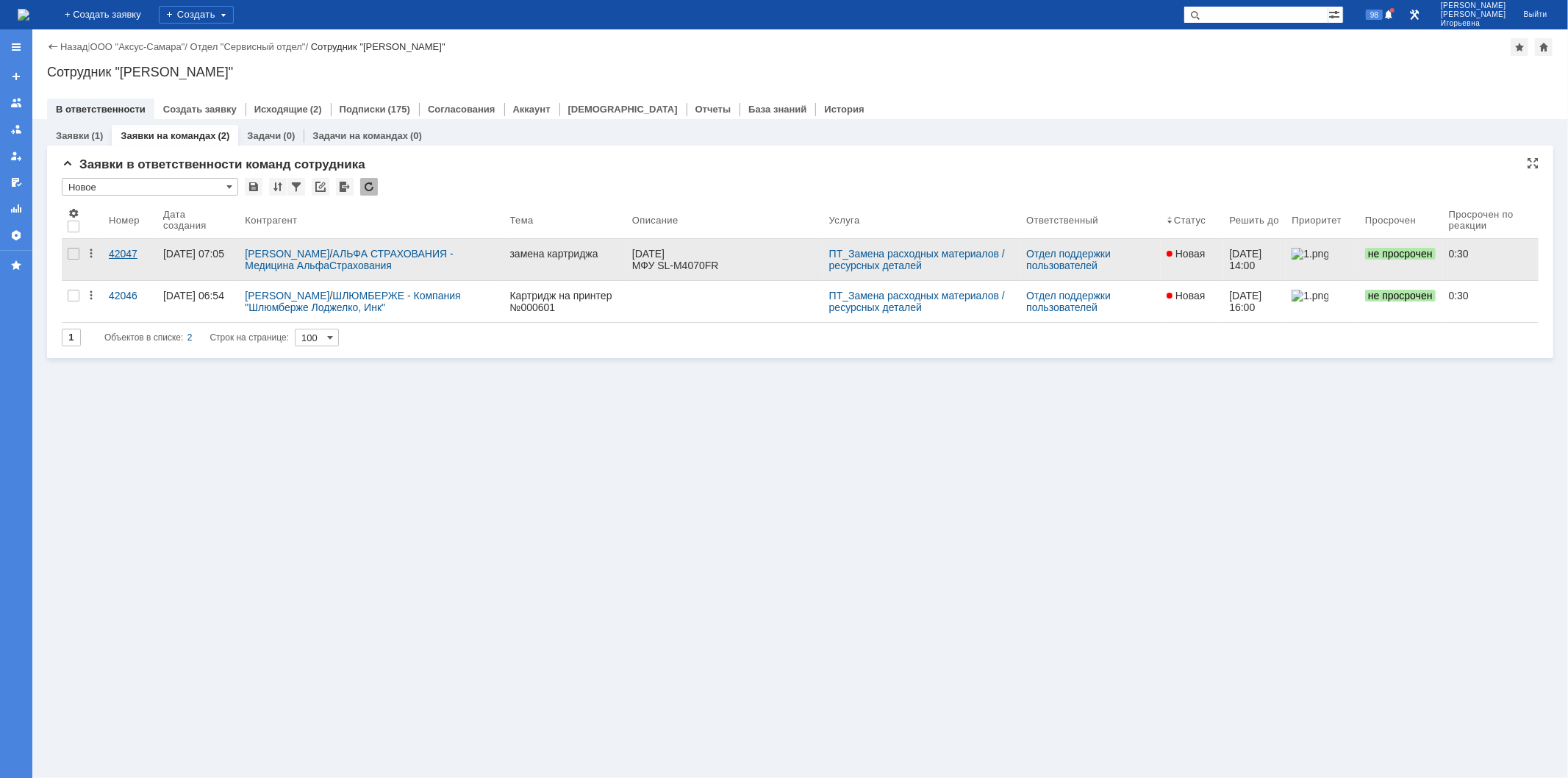
click at [122, 252] on div "42047" at bounding box center [130, 253] width 43 height 12
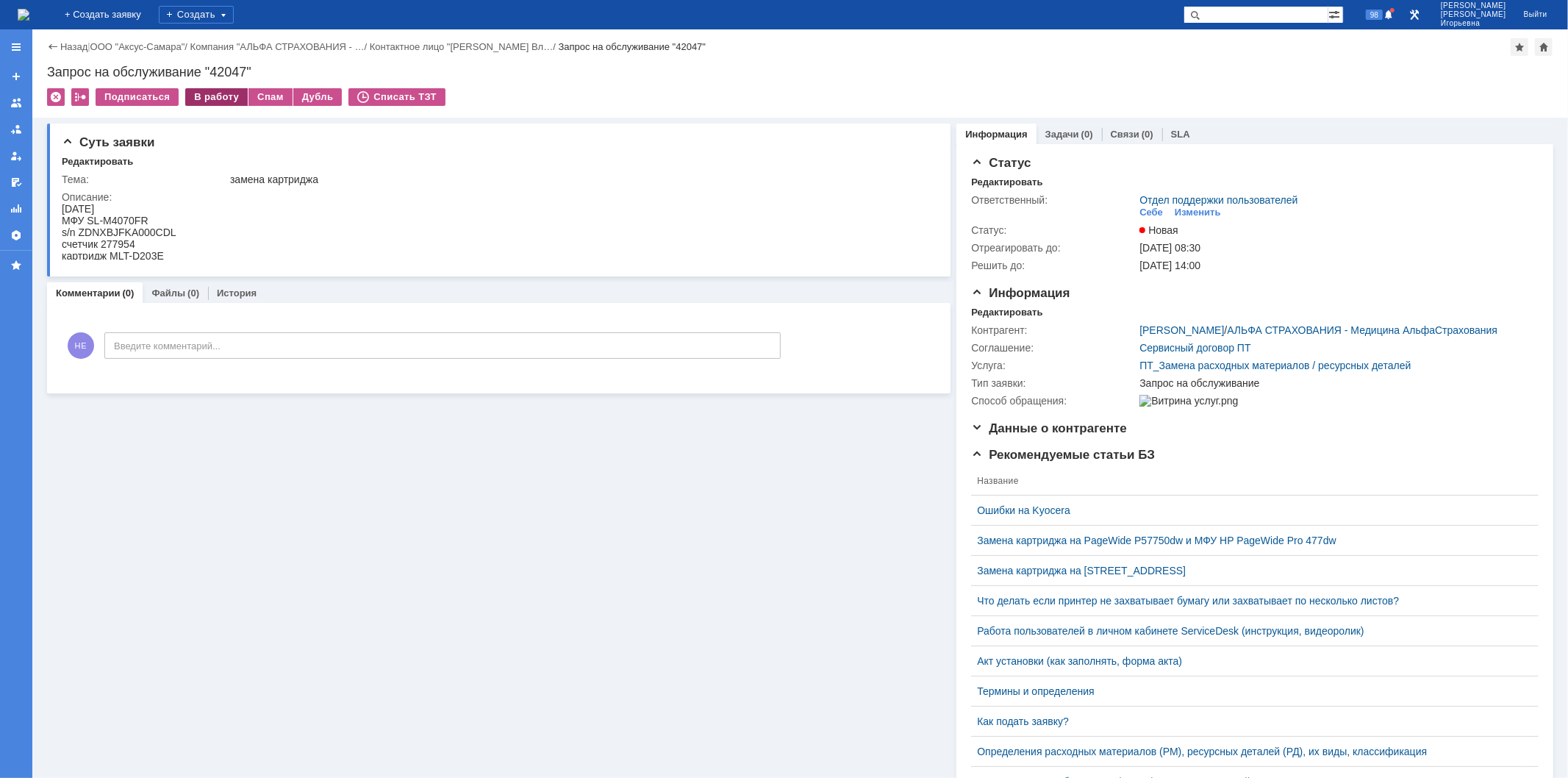
click at [206, 98] on div "В работу" at bounding box center [216, 97] width 62 height 18
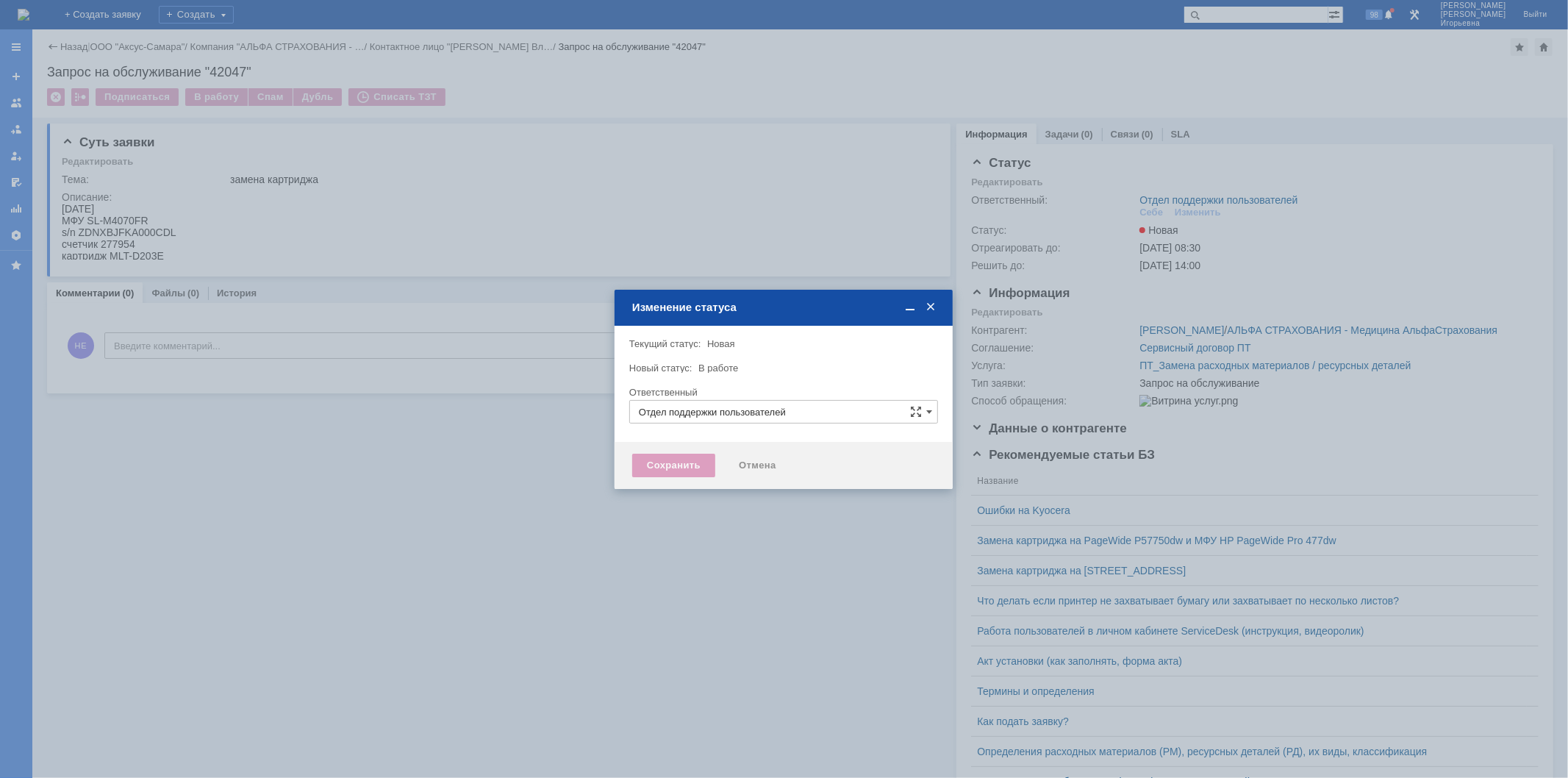
type input "[PERSON_NAME]"
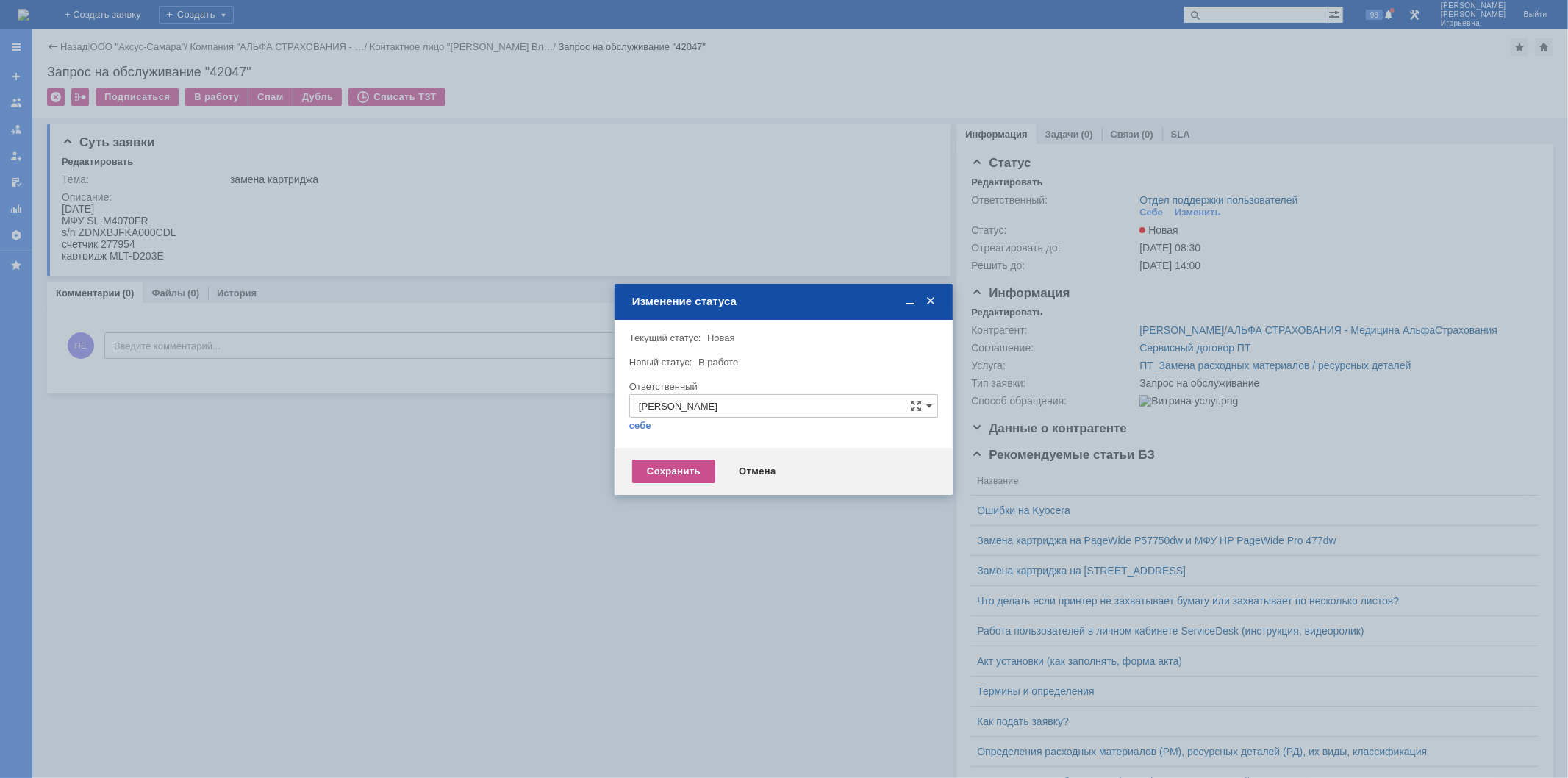
click at [666, 483] on div "Сохранить Отмена" at bounding box center [783, 471] width 338 height 47
click at [666, 471] on div "Сохранить" at bounding box center [673, 471] width 83 height 23
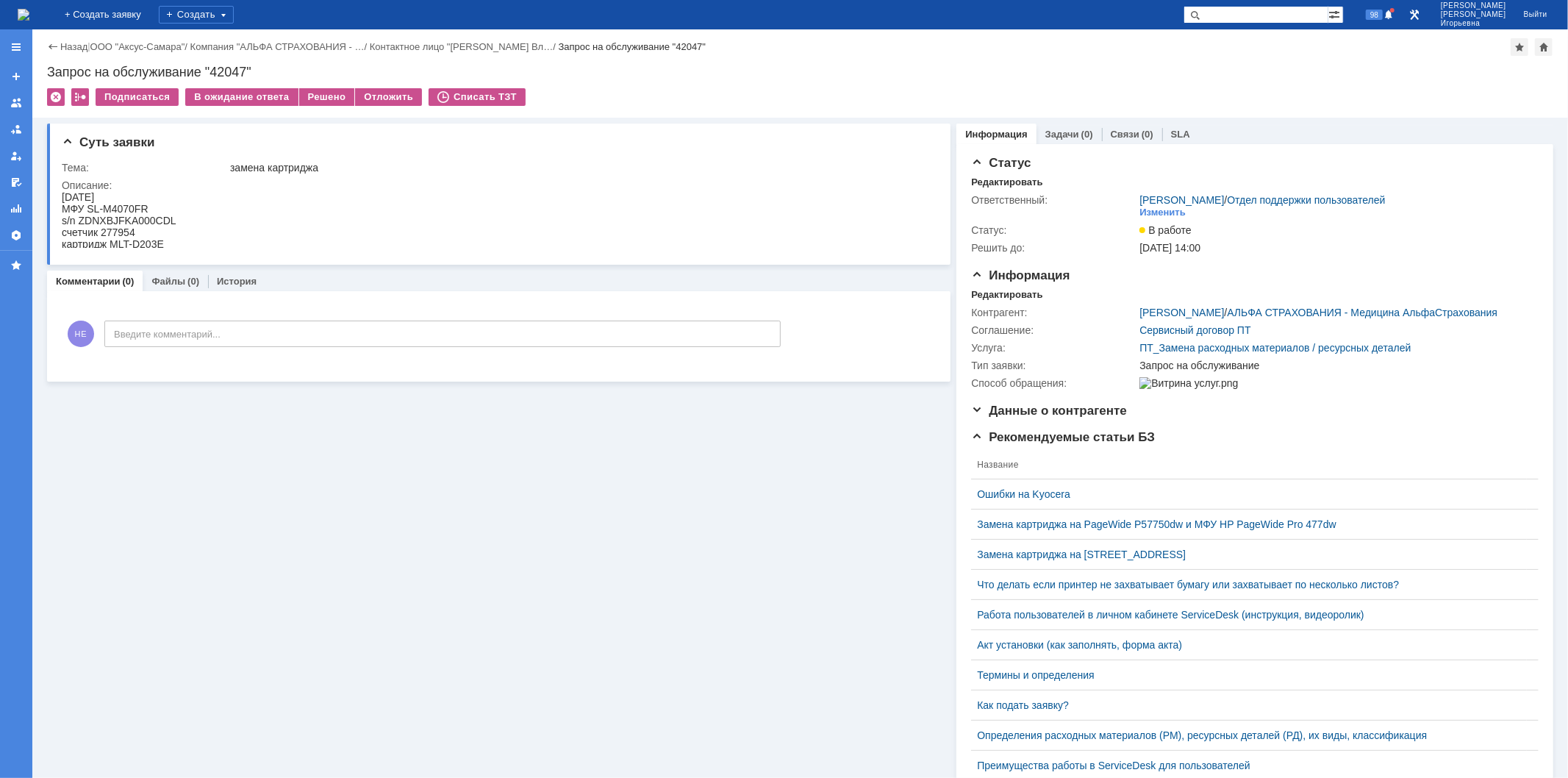
click at [29, 12] on img at bounding box center [23, 15] width 12 height 12
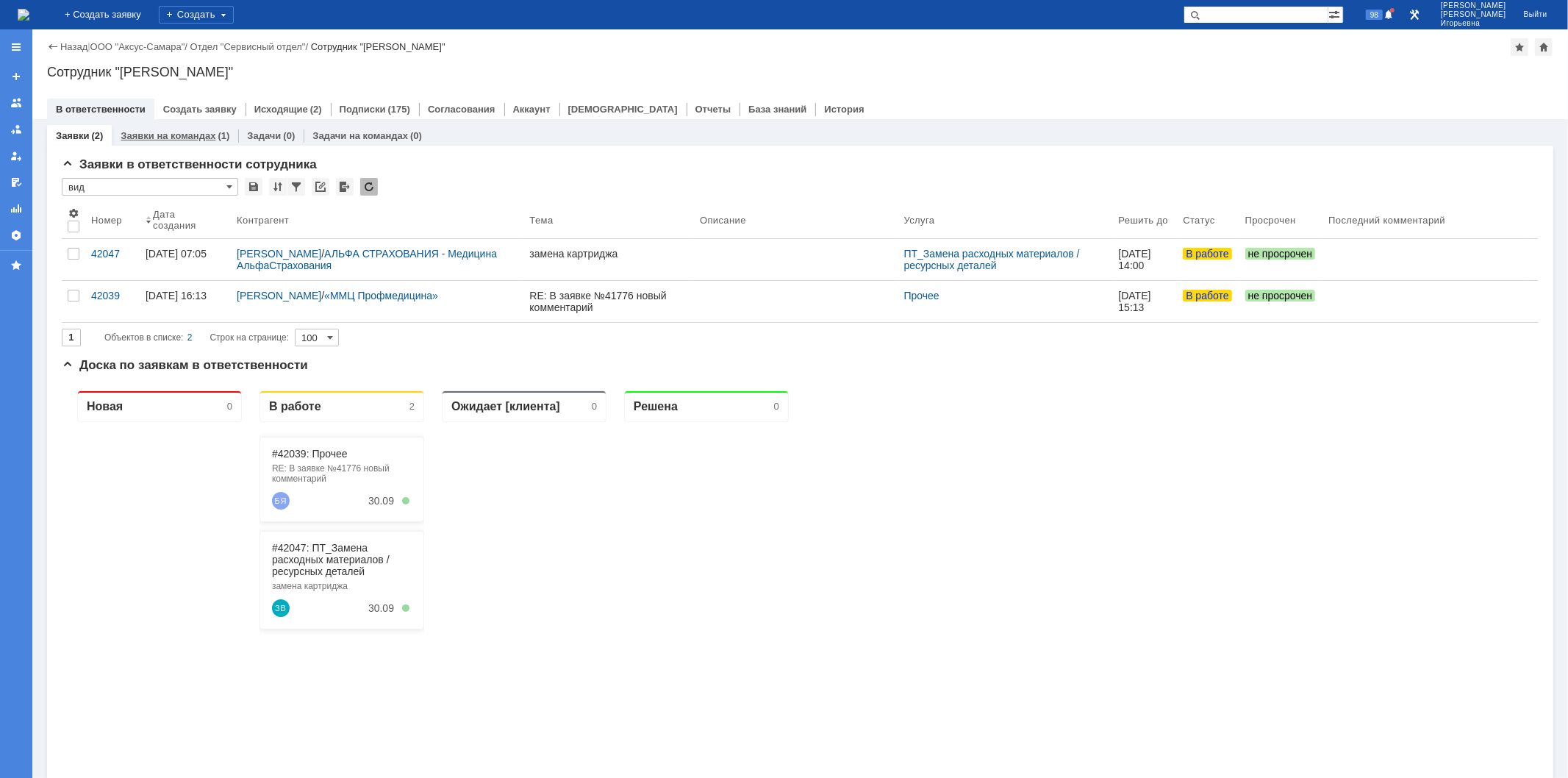
click at [179, 136] on link "Заявки на командах" at bounding box center [168, 136] width 95 height 11
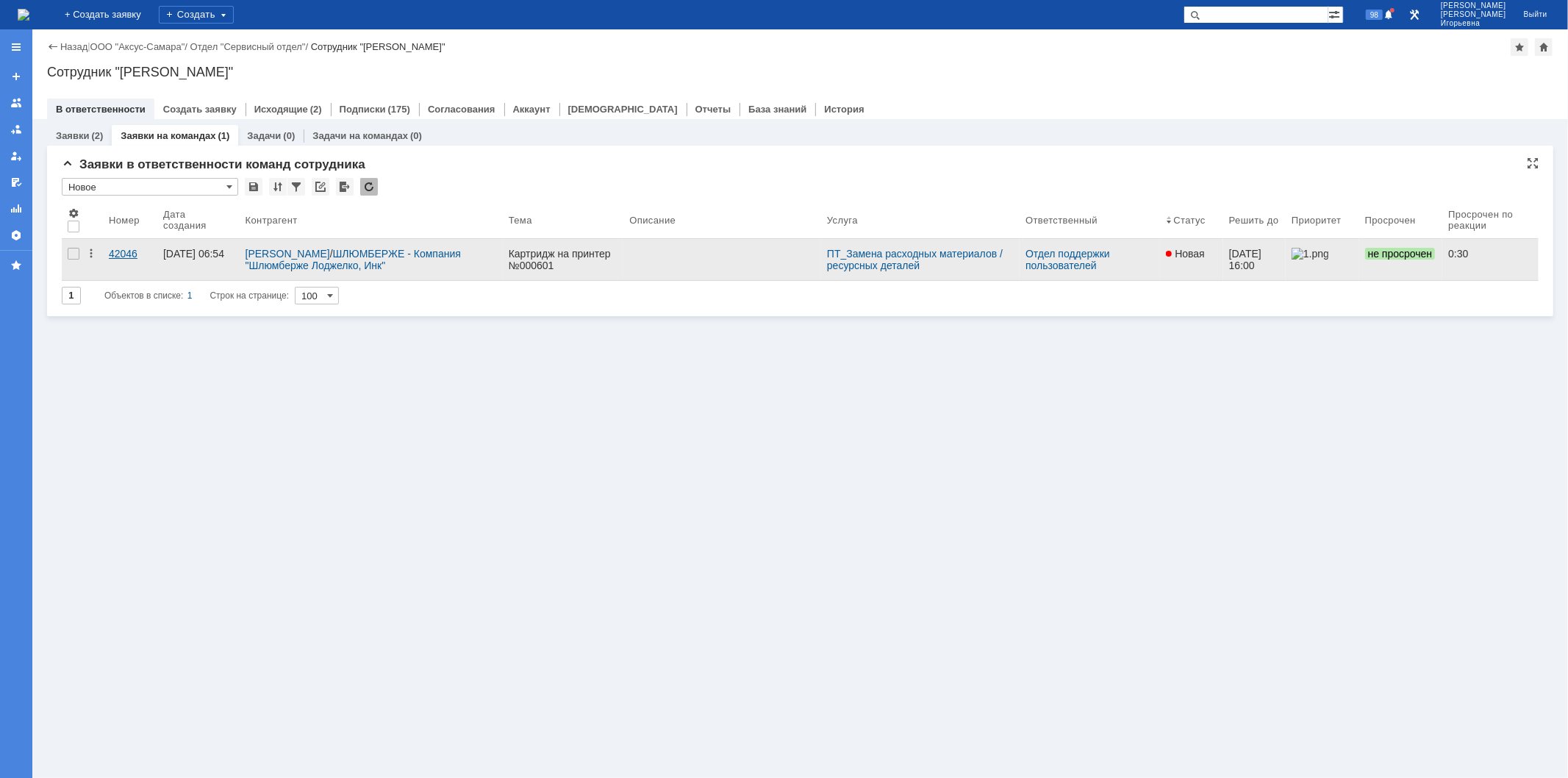
click at [123, 253] on div "42046" at bounding box center [130, 253] width 43 height 12
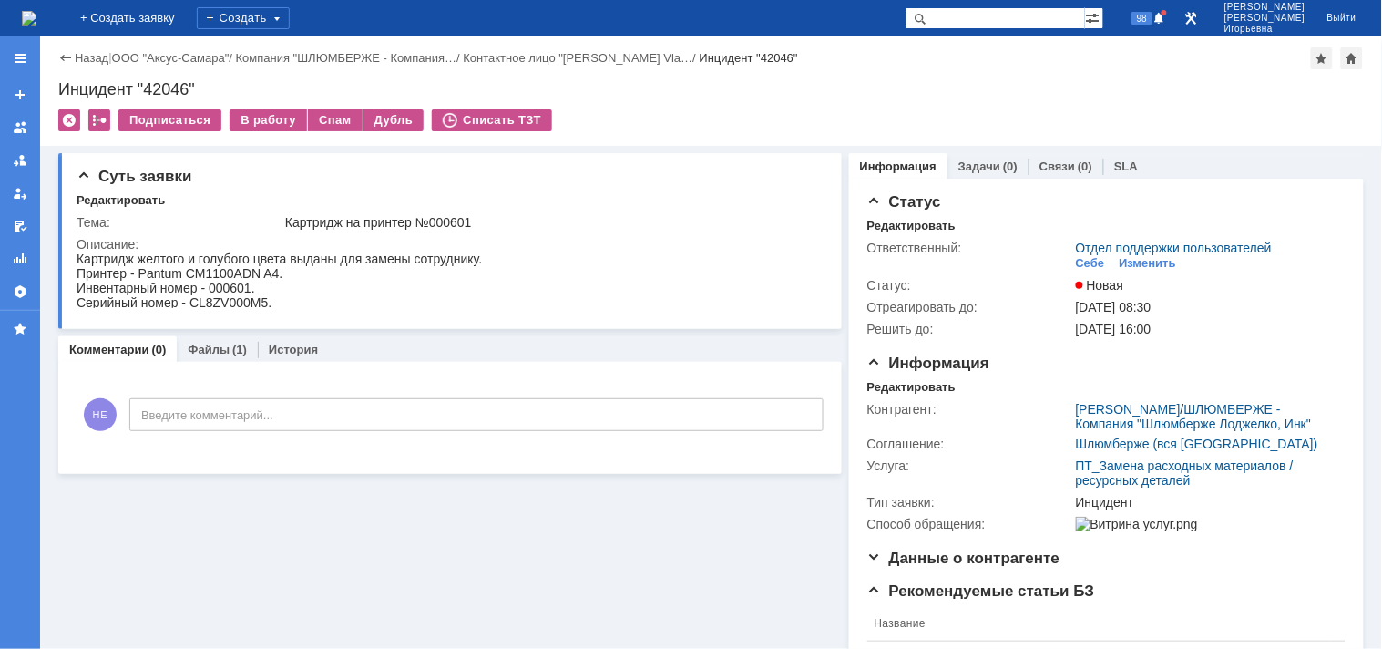
click at [241, 296] on div "Серийный номер - CL8ZV000M5." at bounding box center [278, 301] width 405 height 15
copy div "CL8ZV000M5"
click at [225, 289] on div "Картридж желтого и голубого цвета выданы для замены сотруднику. Принтер - Pantu…" at bounding box center [278, 273] width 405 height 44
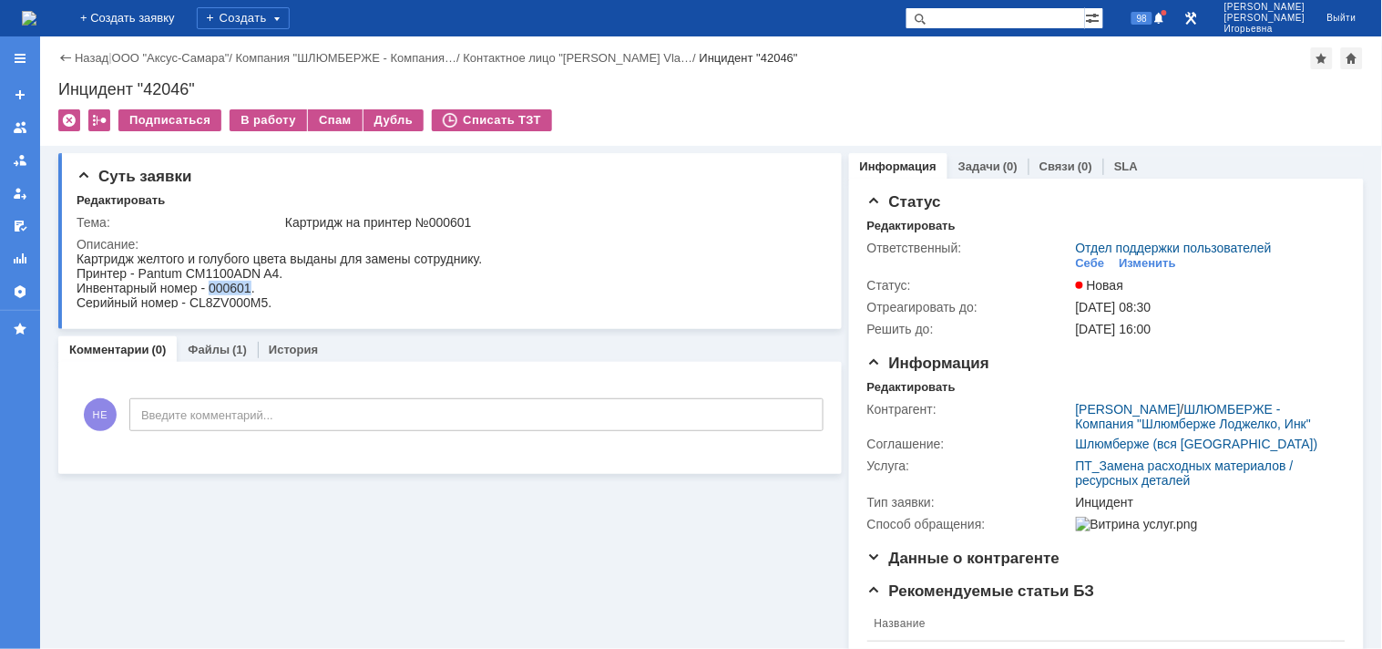
copy div "000601"
click at [36, 20] on img at bounding box center [29, 18] width 15 height 15
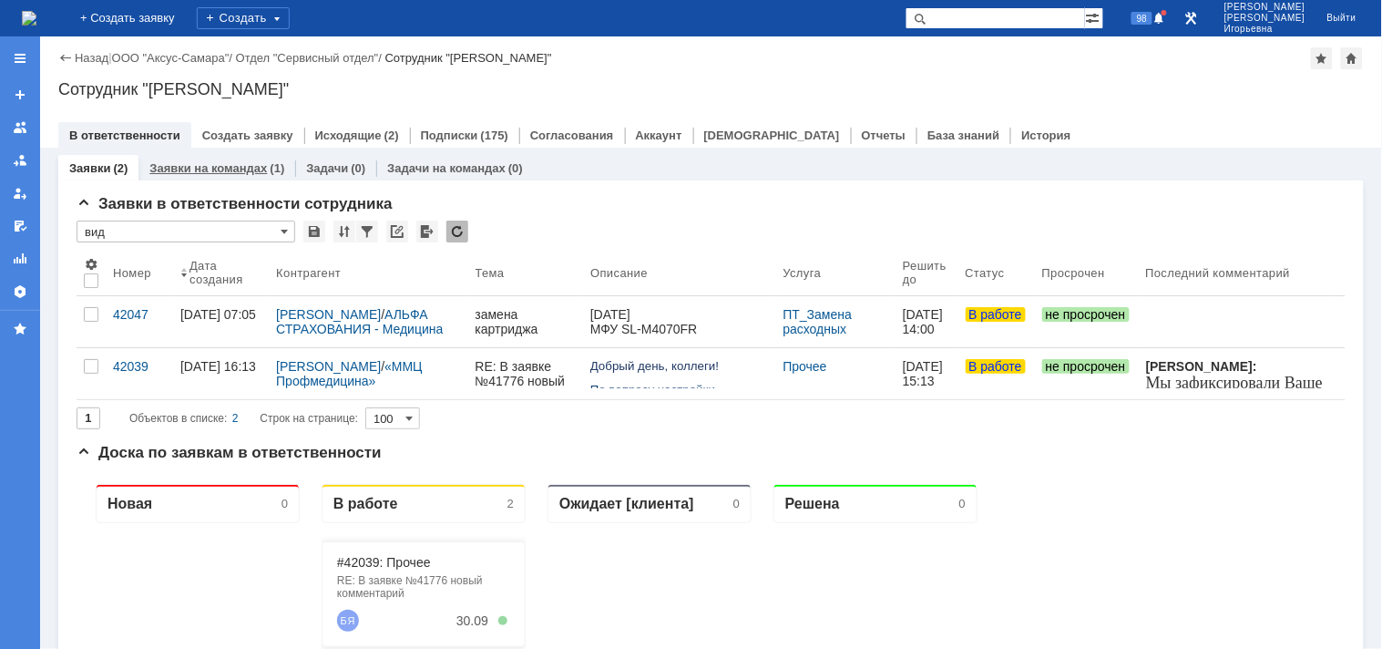
click at [207, 168] on link "Заявки на командах" at bounding box center [208, 168] width 118 height 14
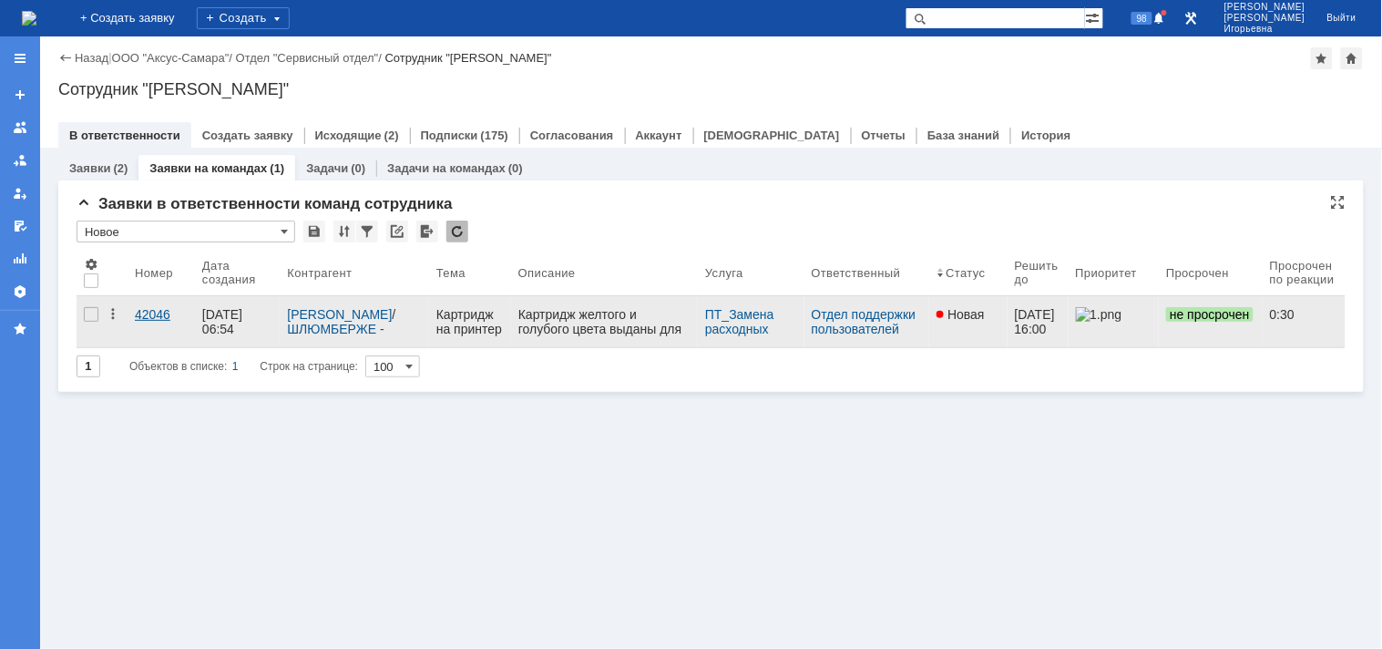
click at [159, 314] on div "42046" at bounding box center [161, 314] width 53 height 15
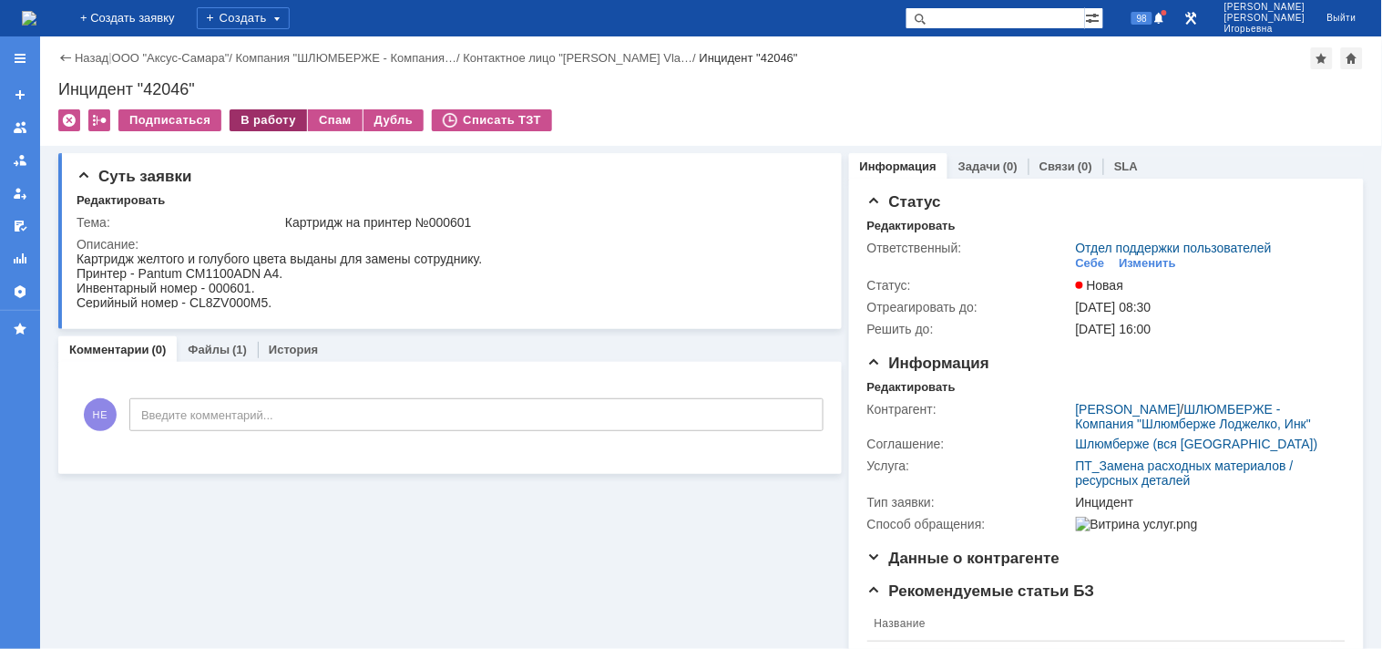
click at [272, 121] on div "В работу" at bounding box center [268, 120] width 77 height 22
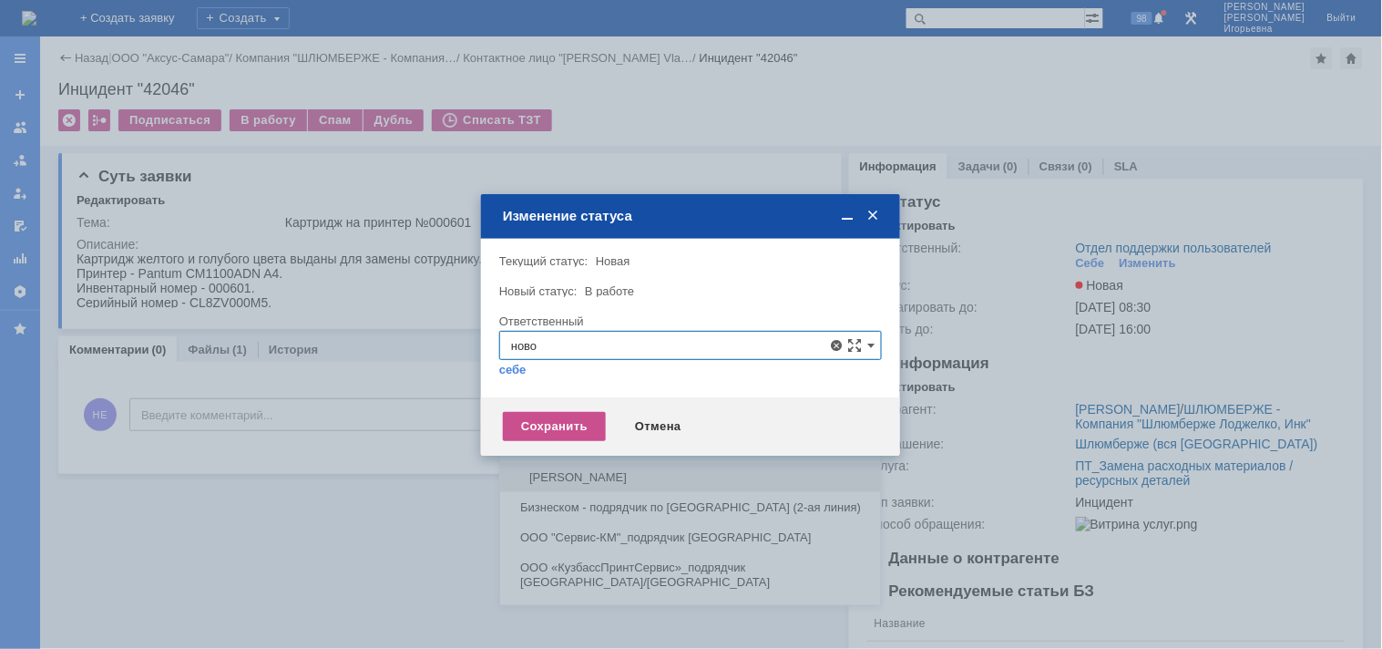
click at [577, 472] on span "[PERSON_NAME]" at bounding box center [690, 477] width 359 height 15
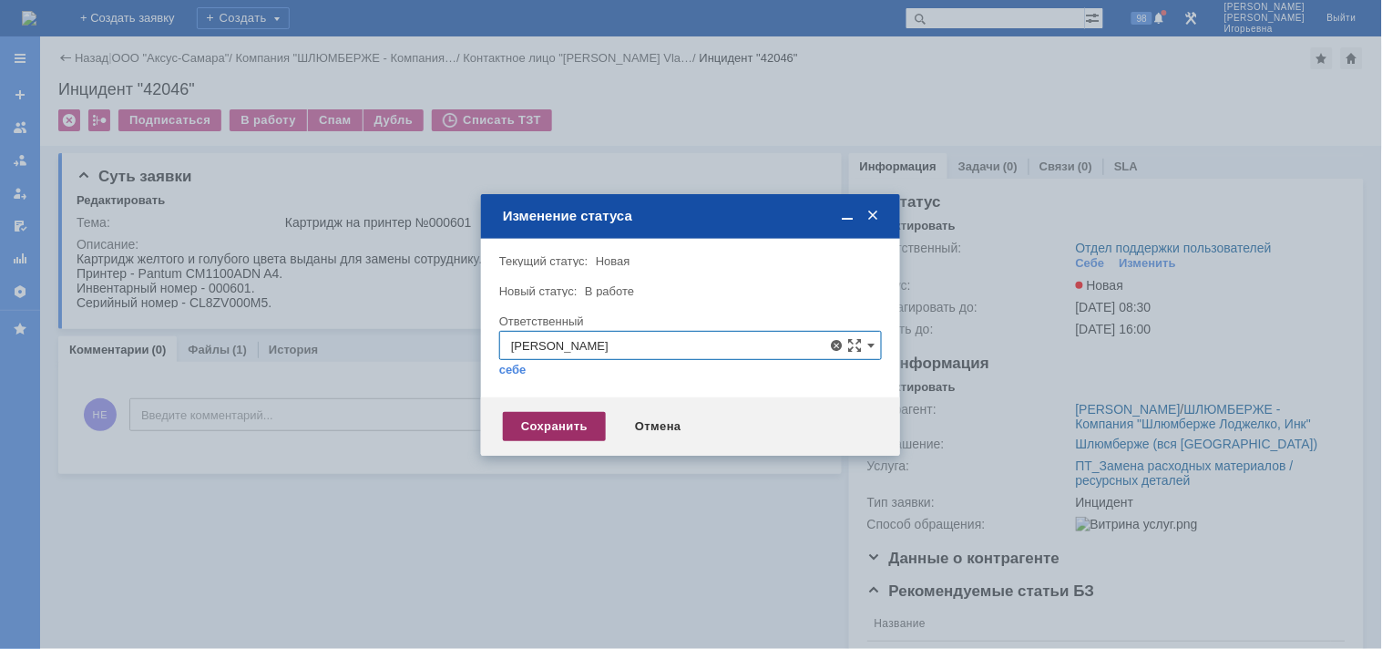
type input "[PERSON_NAME]"
click at [552, 428] on div "Сохранить" at bounding box center [554, 426] width 103 height 29
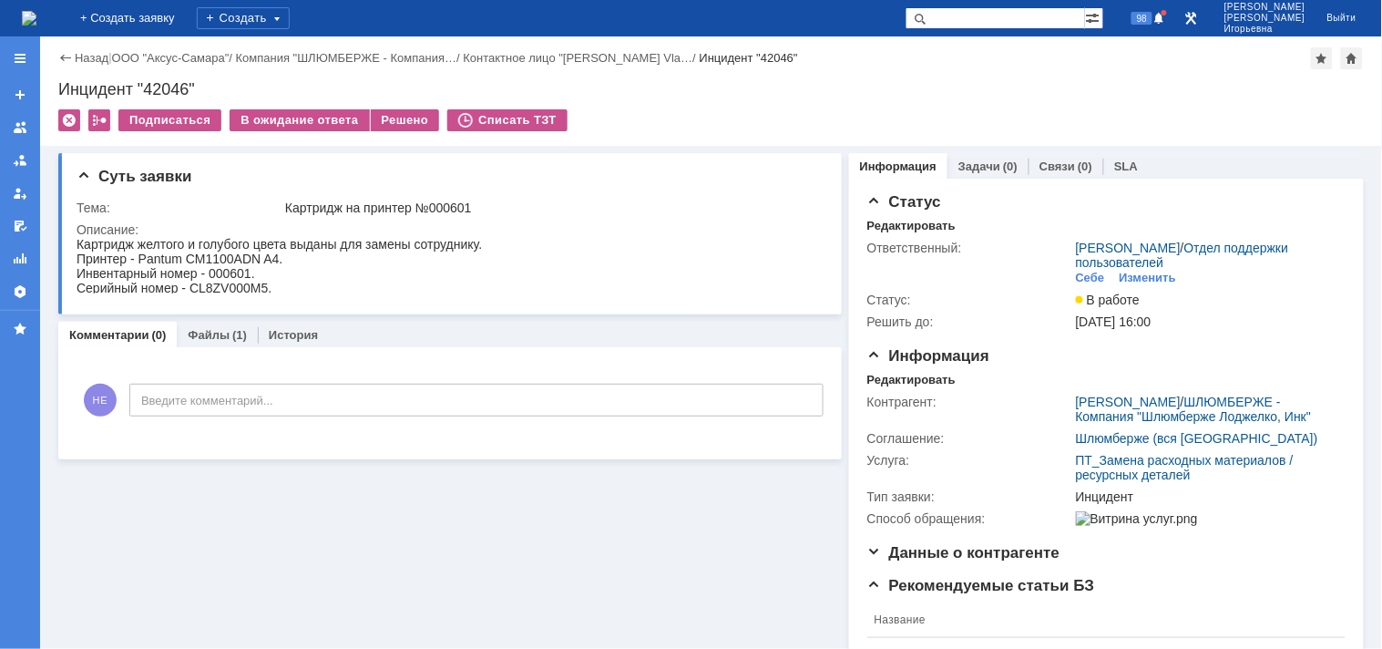
click at [36, 19] on img at bounding box center [29, 18] width 15 height 15
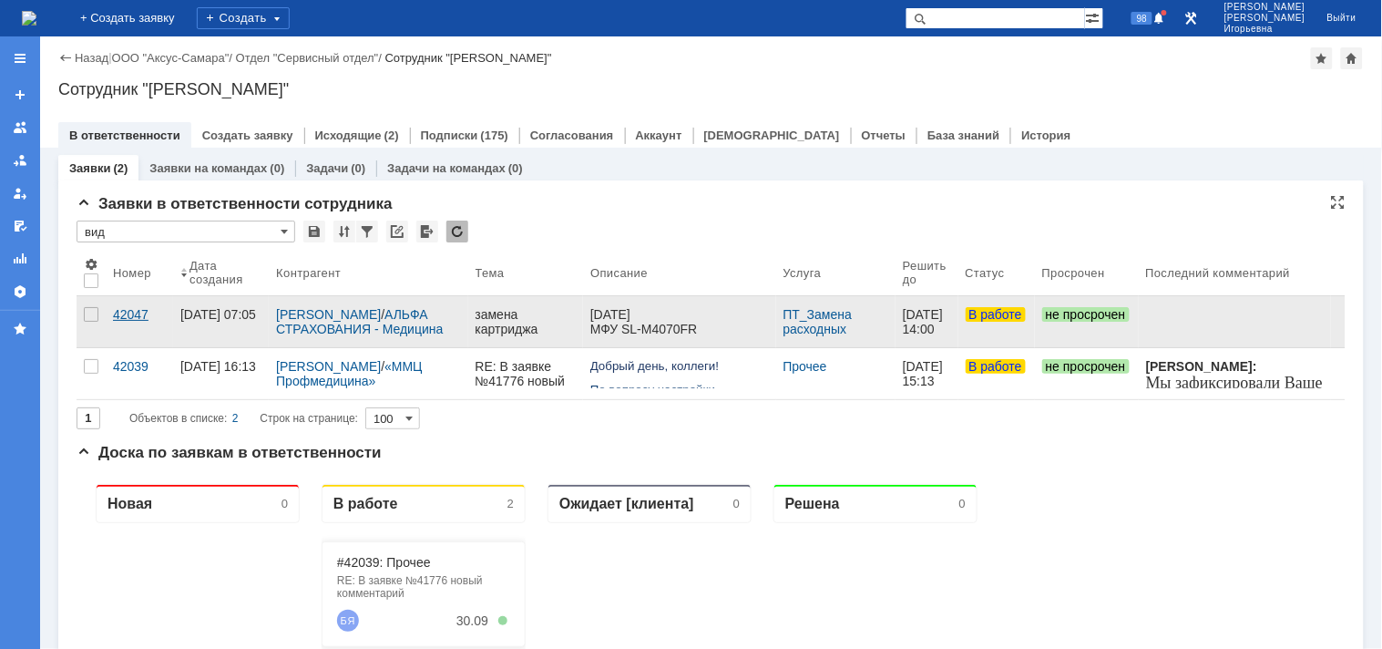
click at [125, 308] on div "42047" at bounding box center [139, 314] width 53 height 15
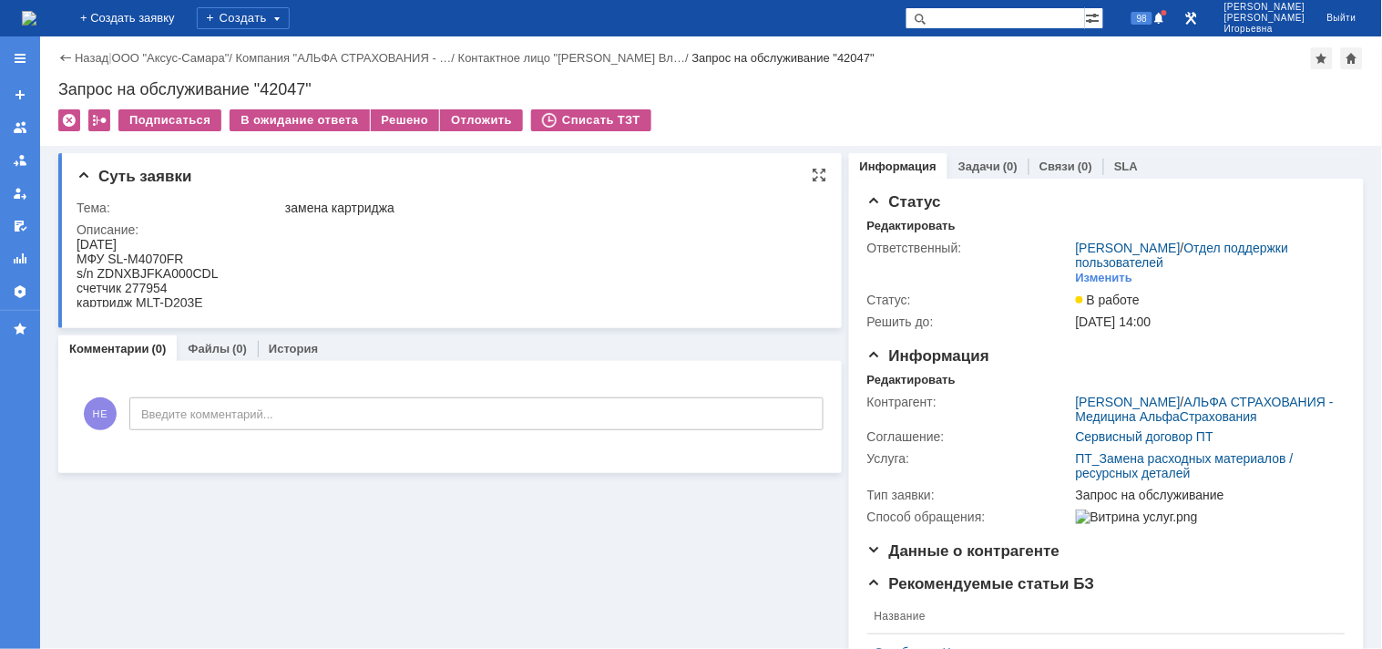
click at [171, 270] on div "s/n ZDNXBJFKA000CDL" at bounding box center [147, 272] width 142 height 15
copy div "ZDNXBJFKA000CDL"
click at [149, 284] on div "счетчик 277954" at bounding box center [147, 287] width 142 height 15
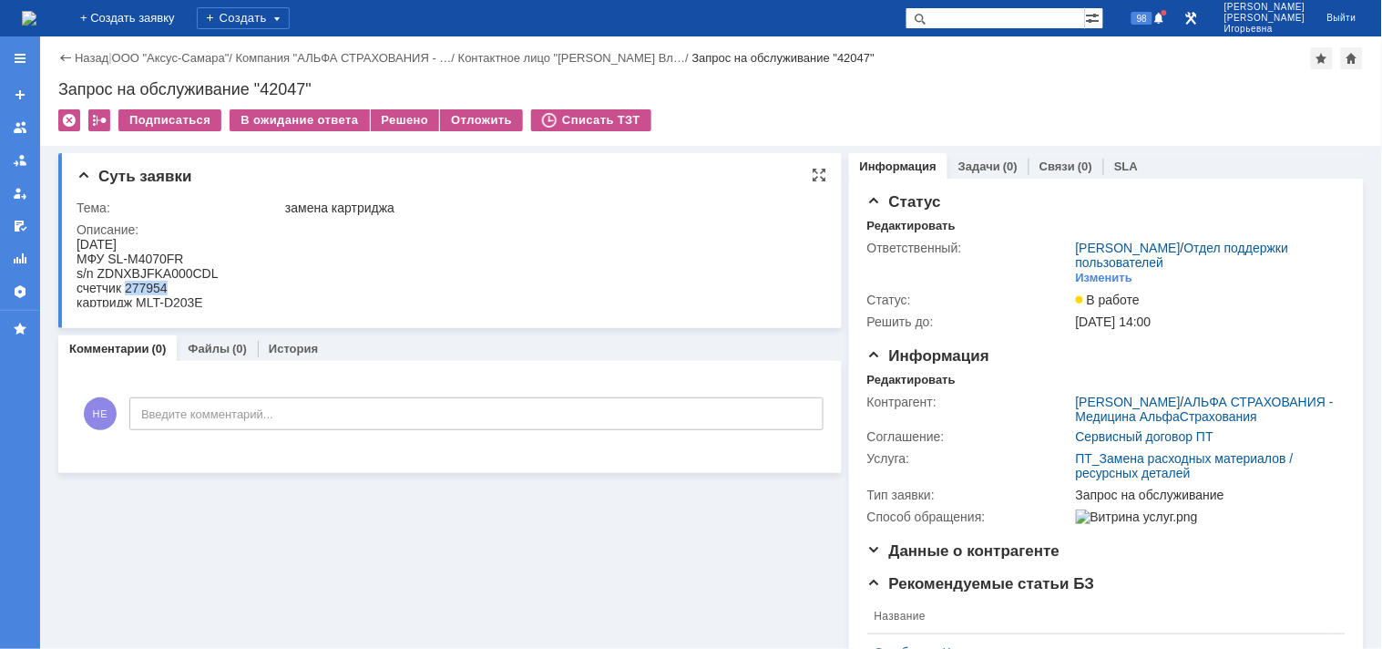
copy div "277954"
click at [274, 91] on div "Запрос на обслуживание "42047"" at bounding box center [711, 89] width 1306 height 18
click at [273, 91] on div "Запрос на обслуживание "42047"" at bounding box center [711, 89] width 1306 height 18
copy div "42047"
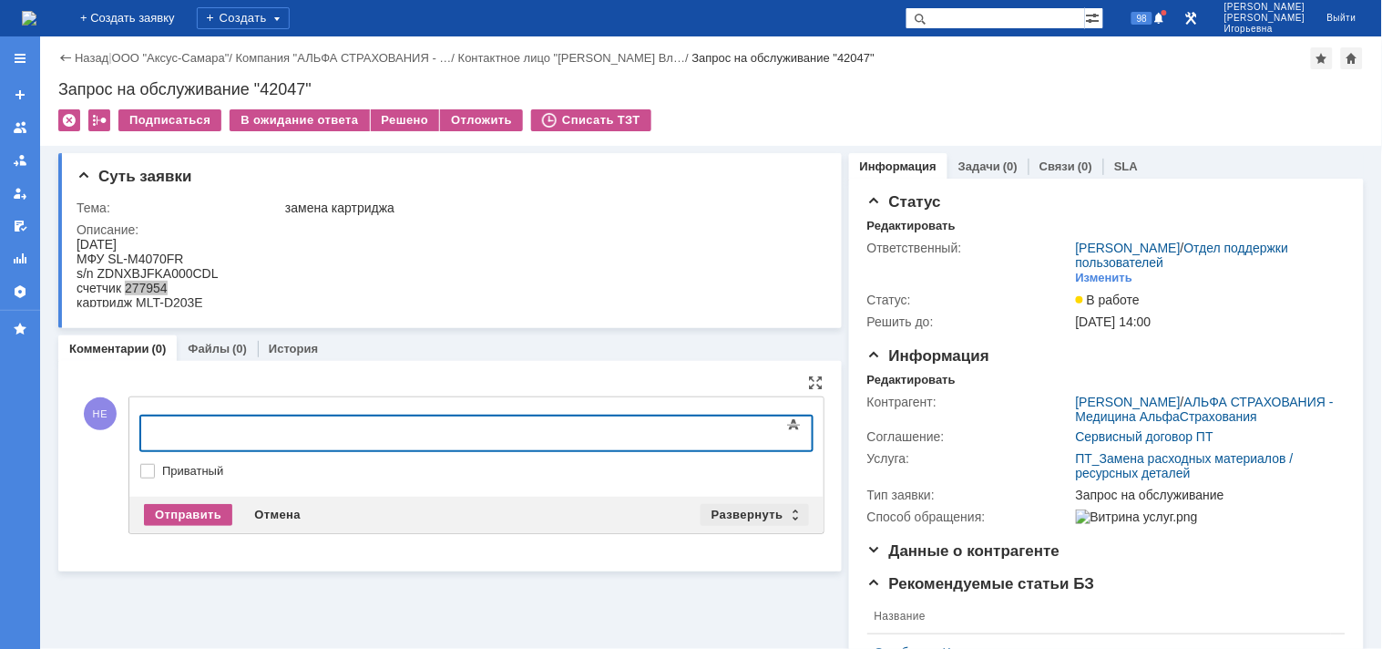
click at [787, 507] on div "Развернуть" at bounding box center [755, 515] width 108 height 22
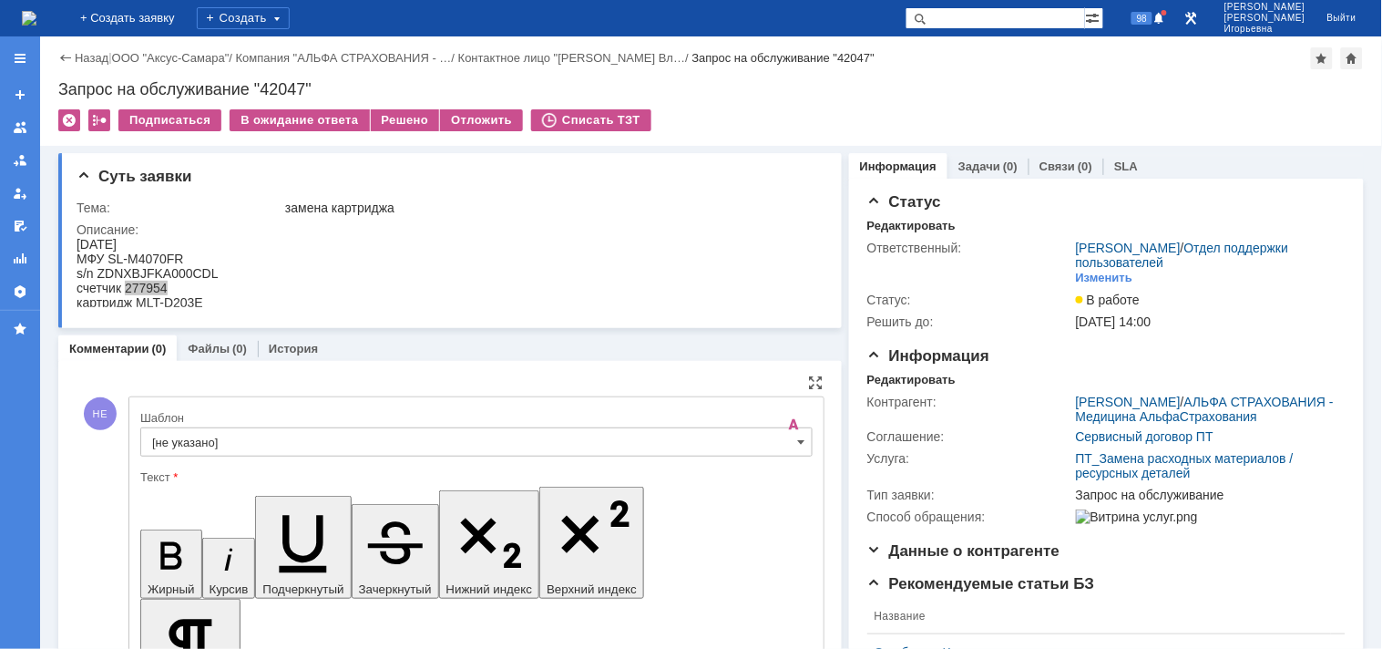
click at [786, 441] on input "[не указано]" at bounding box center [476, 441] width 672 height 29
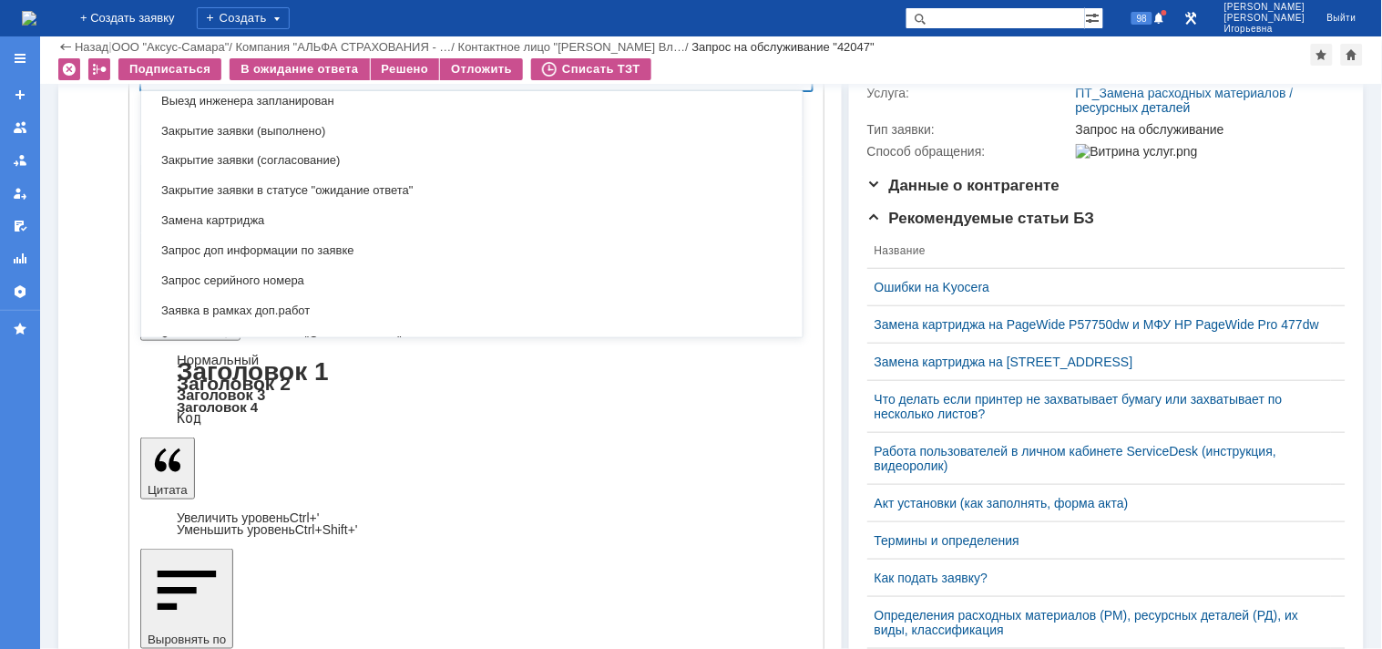
scroll to position [840, 0]
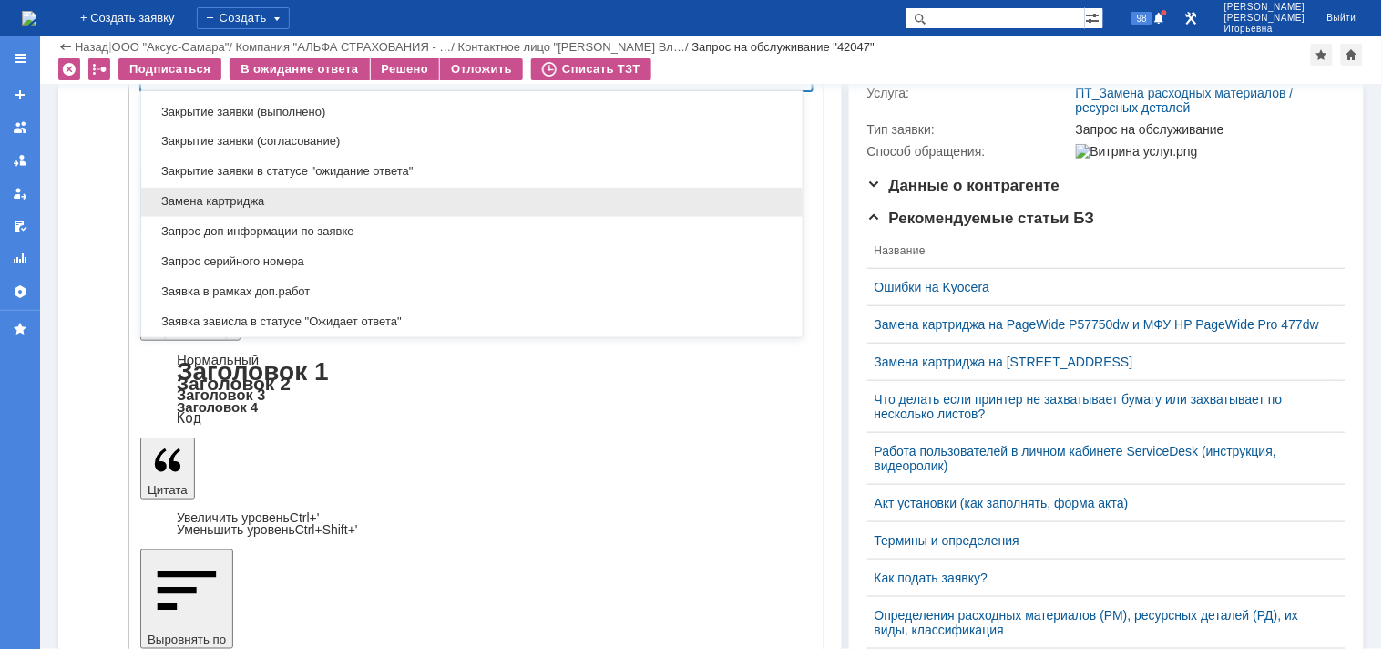
click at [238, 202] on span "Замена картриджа" at bounding box center [472, 202] width 640 height 15
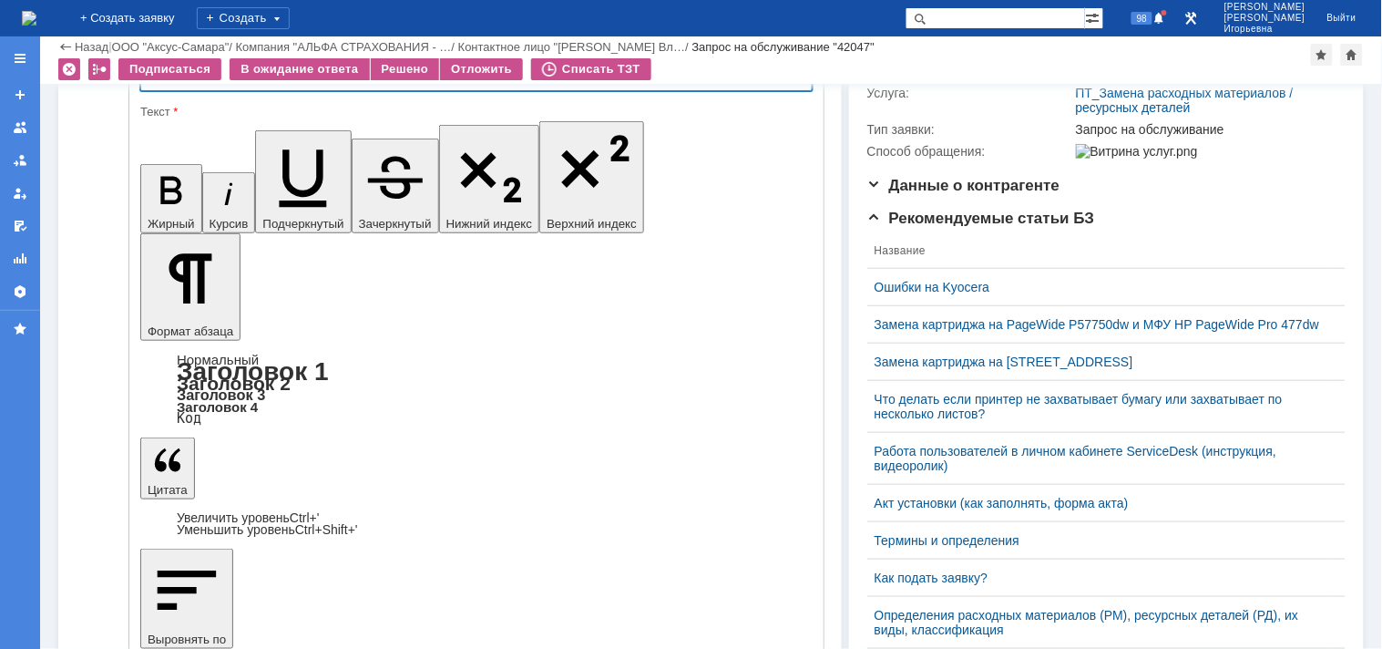
scroll to position [282, 0]
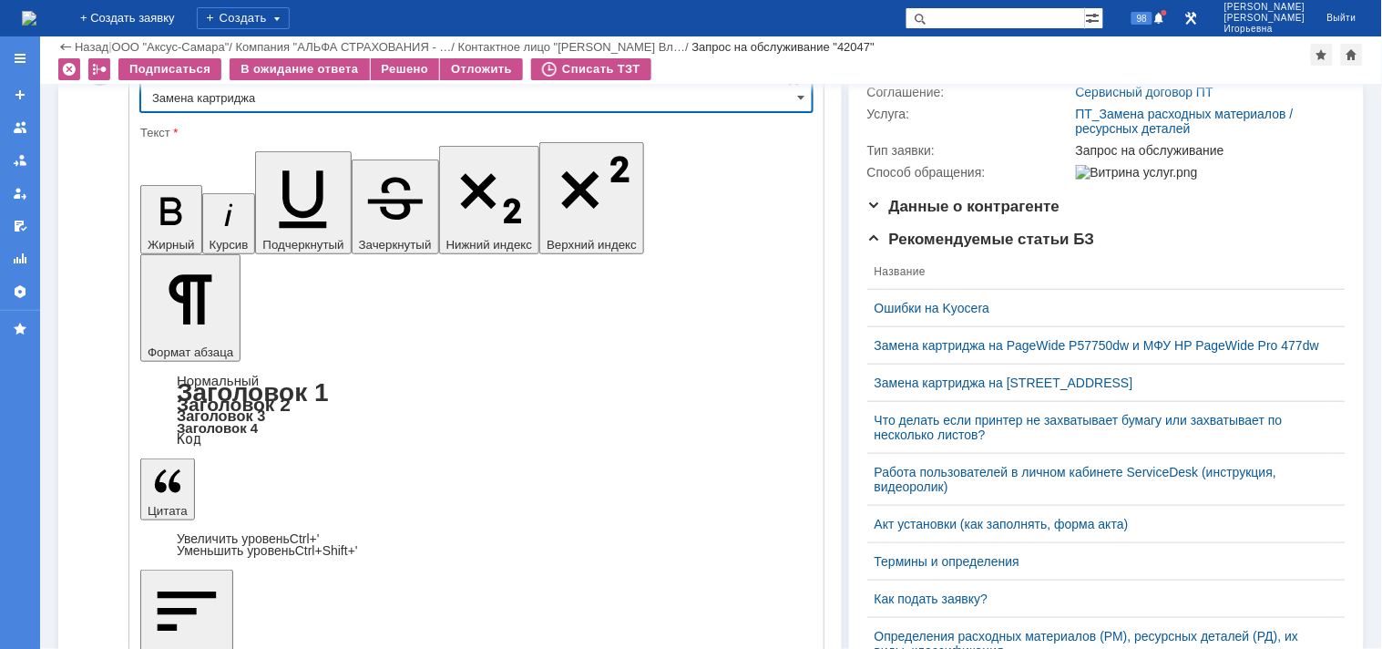
type input "Замена картриджа"
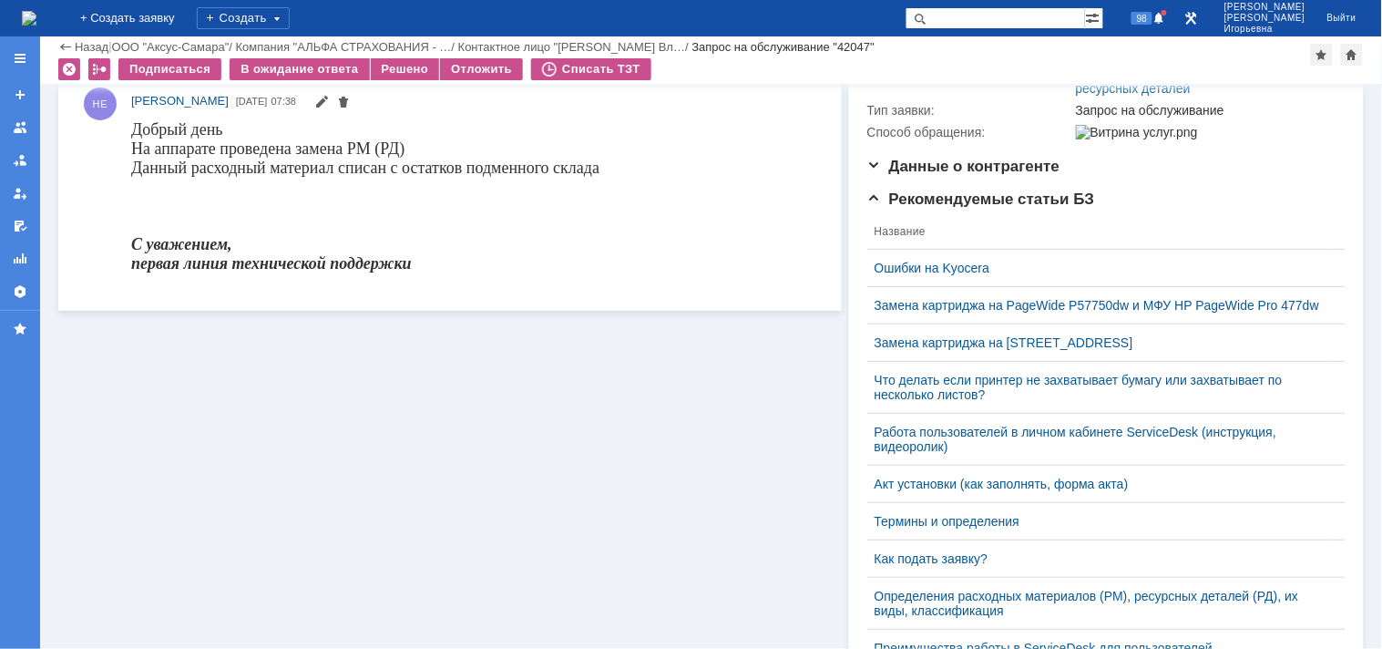
scroll to position [79, 0]
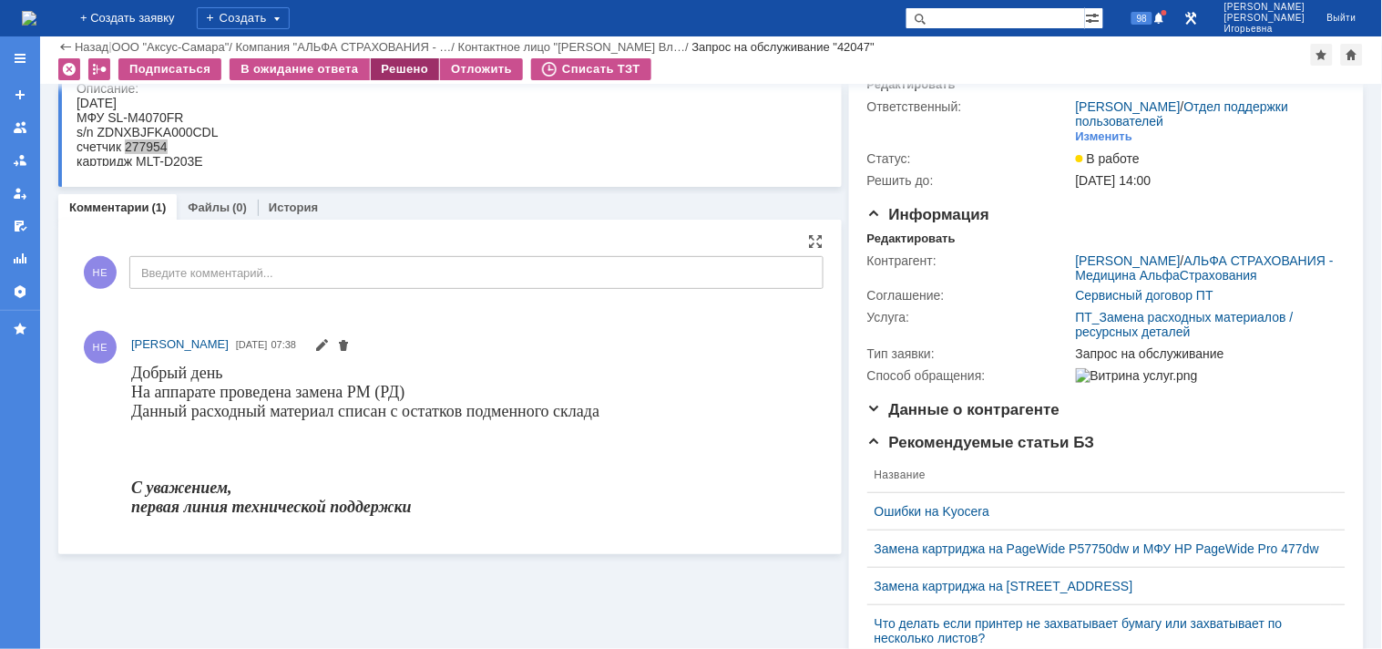
click at [398, 69] on div "Решено" at bounding box center [405, 69] width 69 height 22
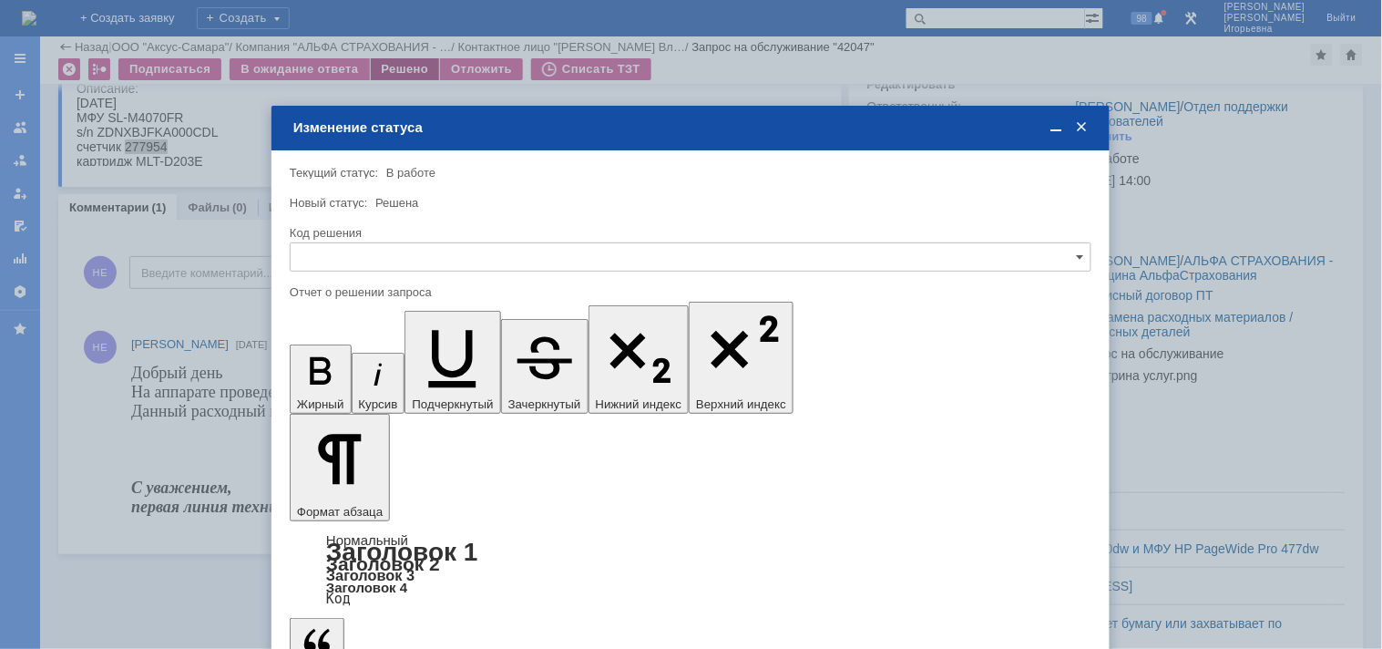
scroll to position [0, 0]
click at [360, 249] on input "text" at bounding box center [691, 256] width 802 height 29
click at [329, 374] on span "Решено" at bounding box center [691, 380] width 778 height 15
type input "Решено"
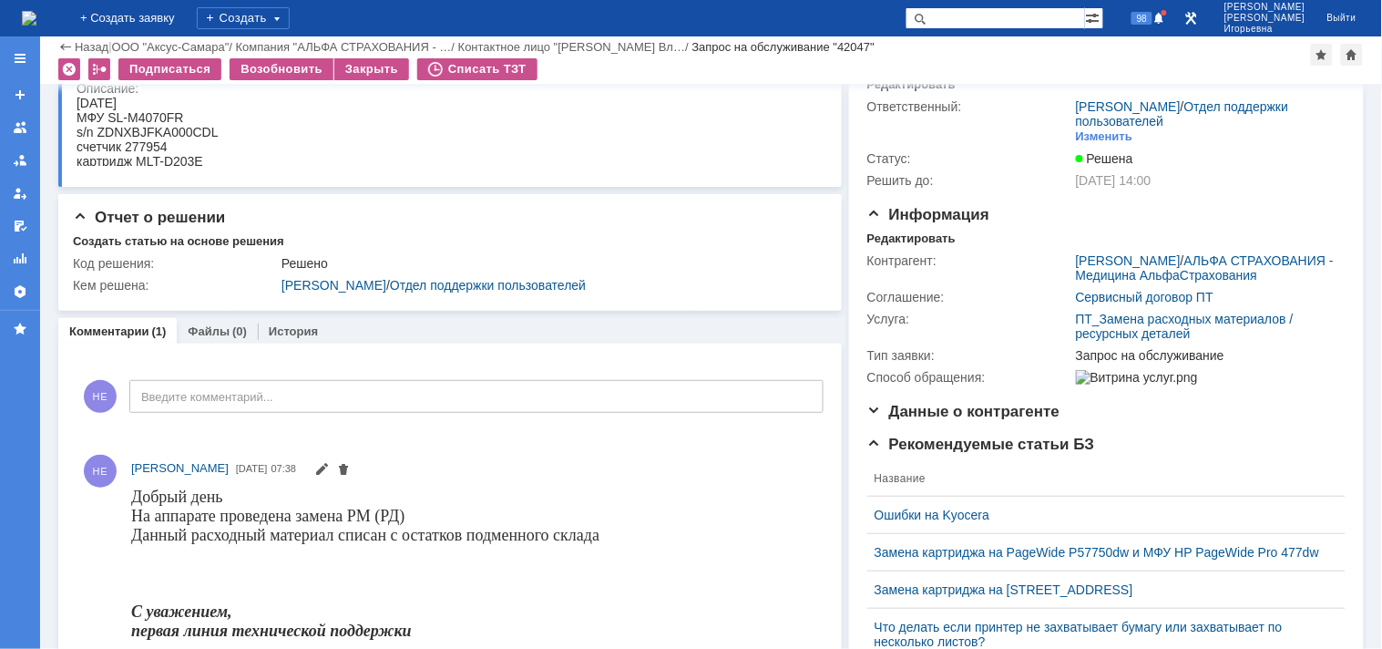
click at [36, 11] on img at bounding box center [29, 18] width 15 height 15
